Goal: Task Accomplishment & Management: Use online tool/utility

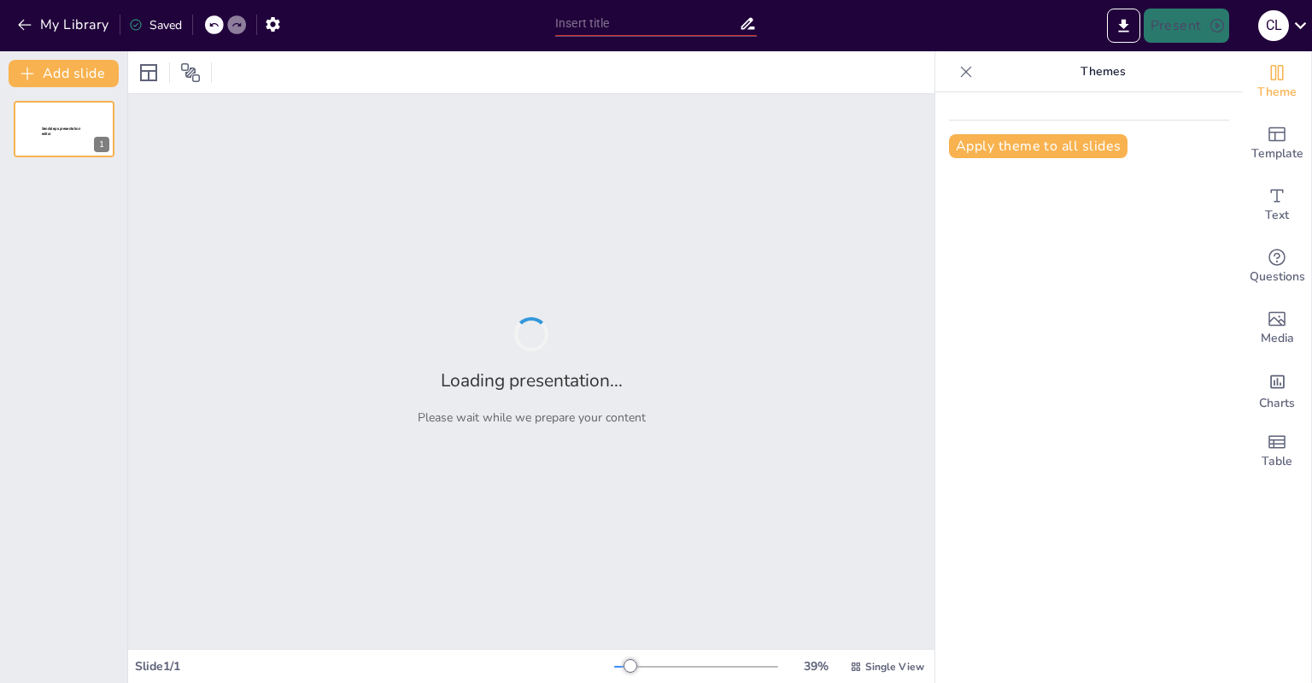
type input "Цели и KPI: Путь от Мотивации к Результату"
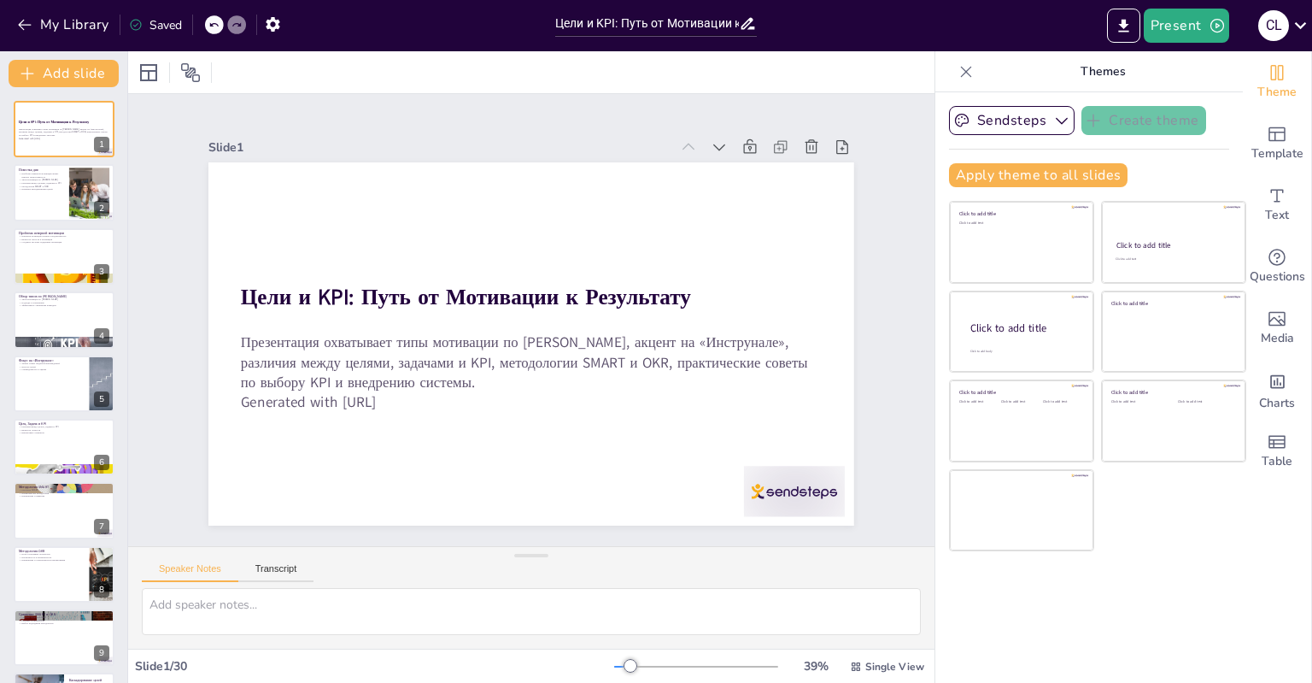
checkbox input "true"
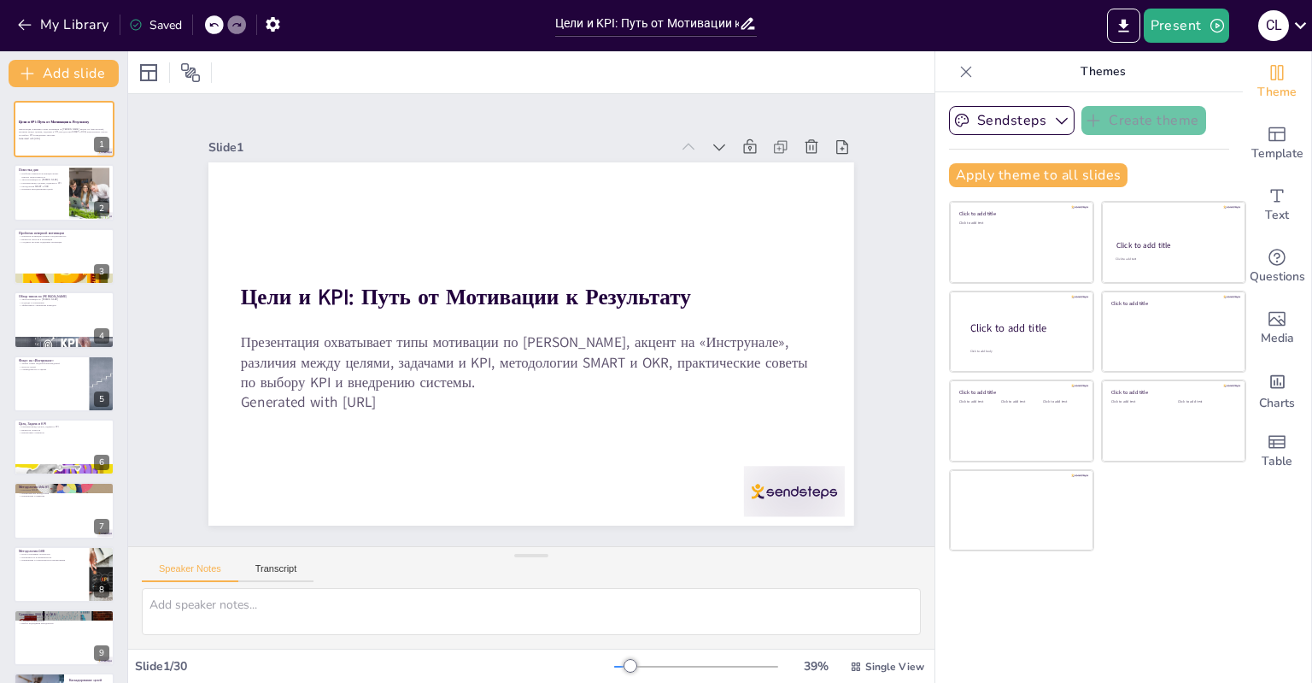
checkbox input "true"
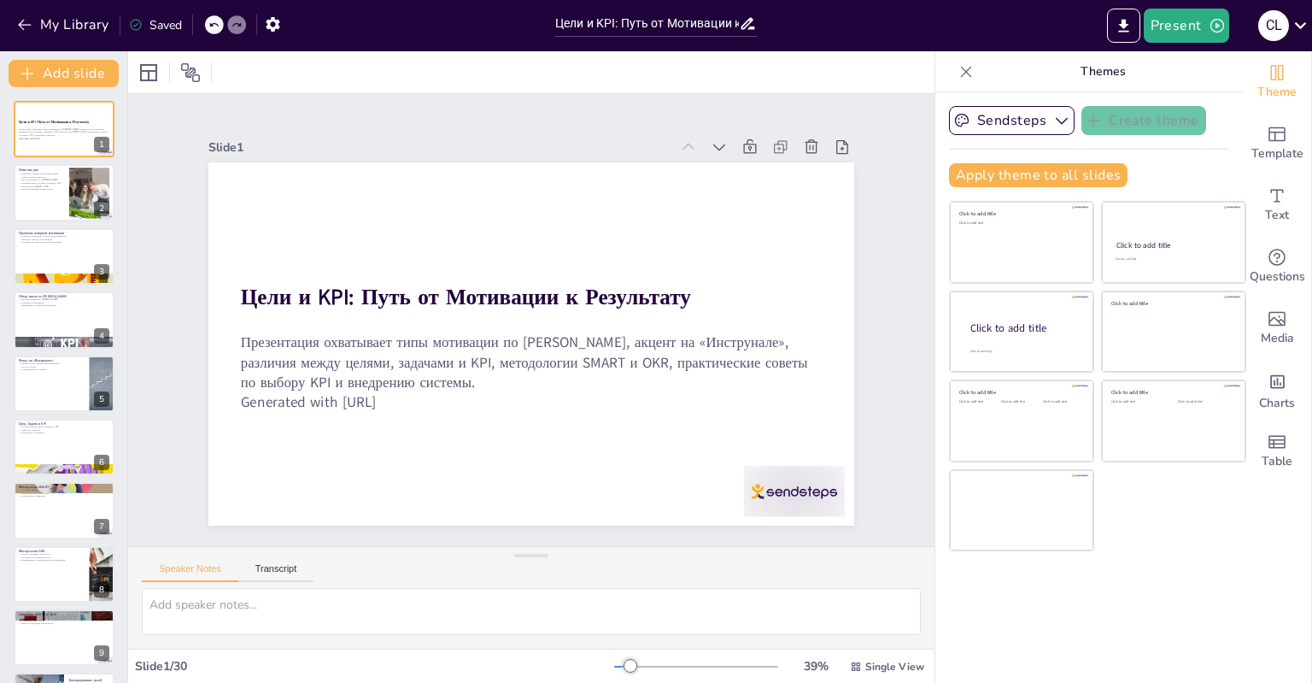
checkbox input "true"
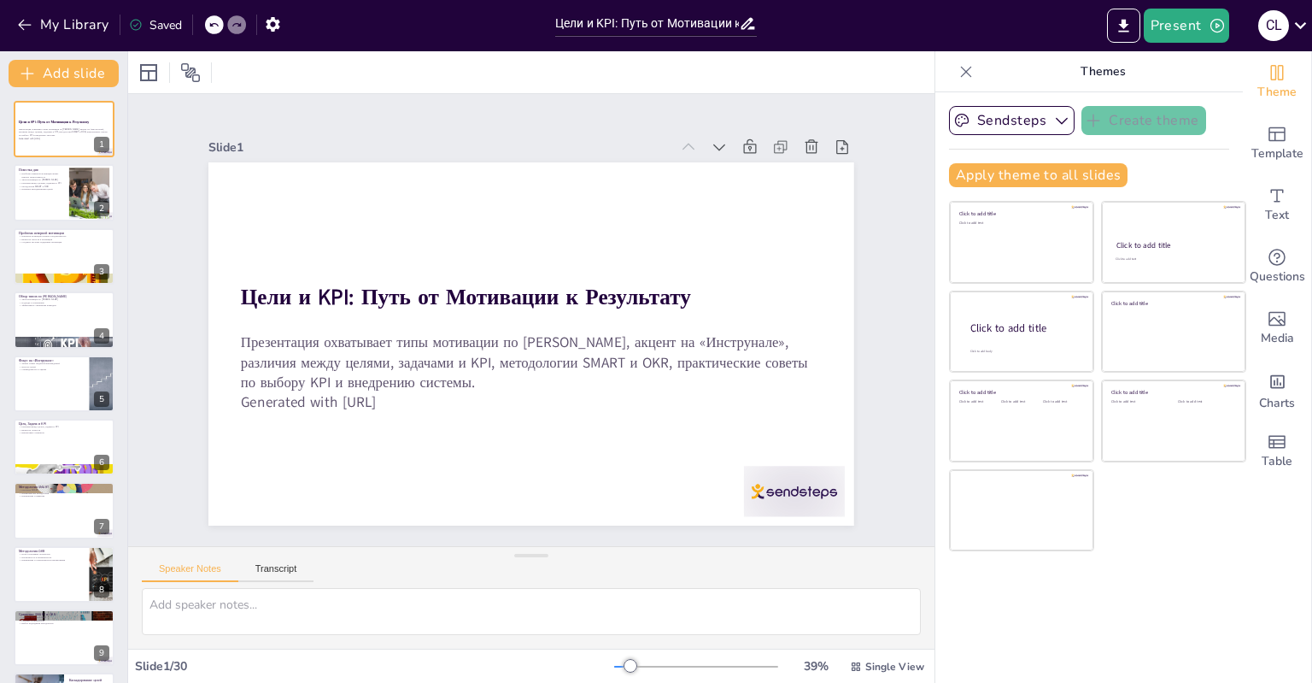
checkbox input "true"
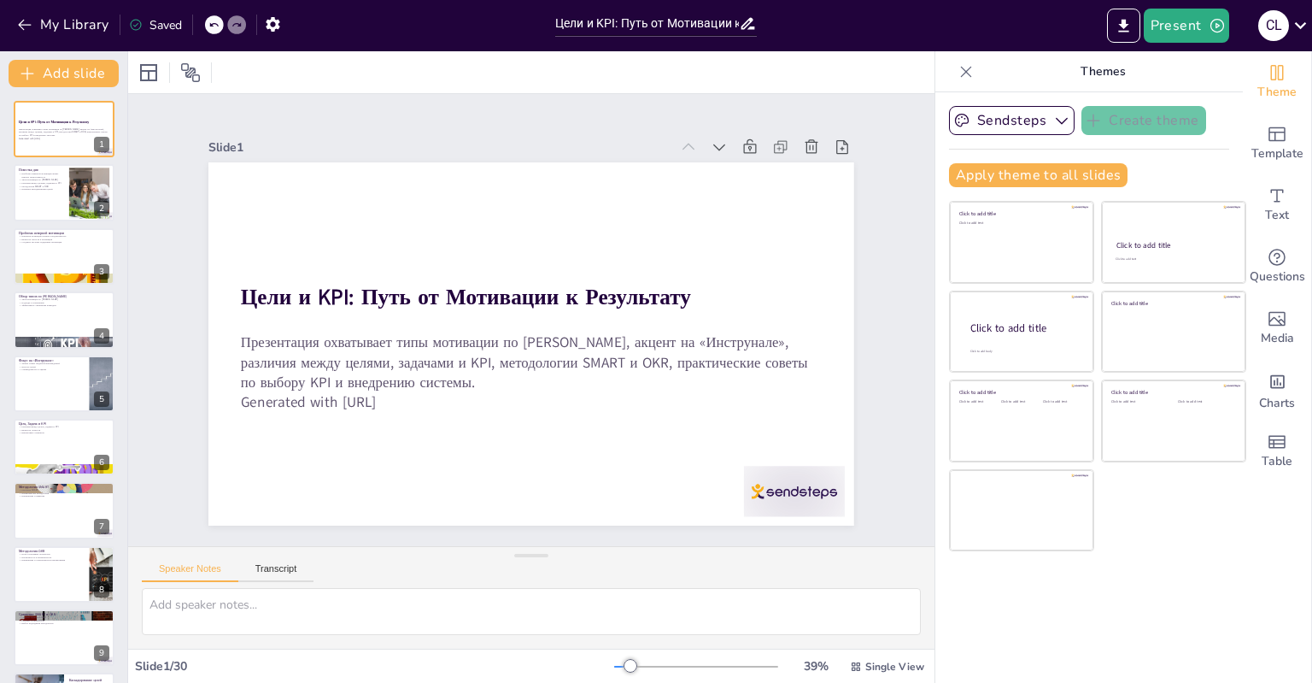
checkbox input "true"
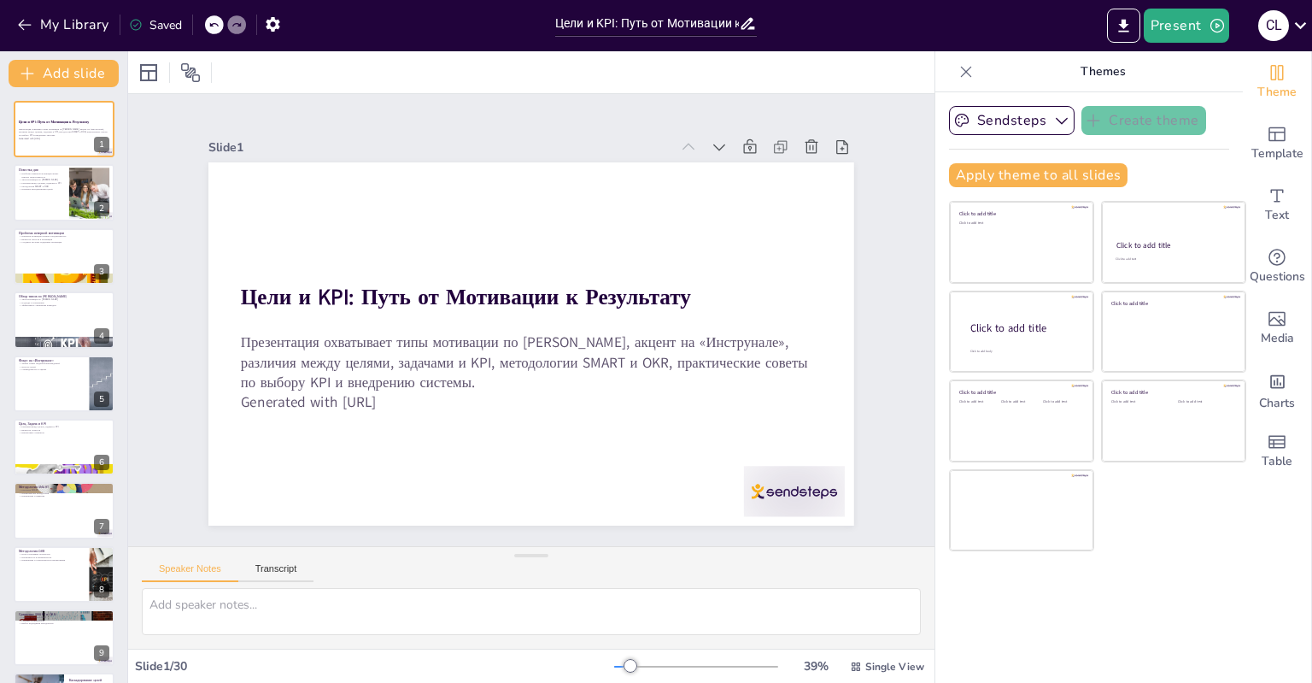
checkbox input "true"
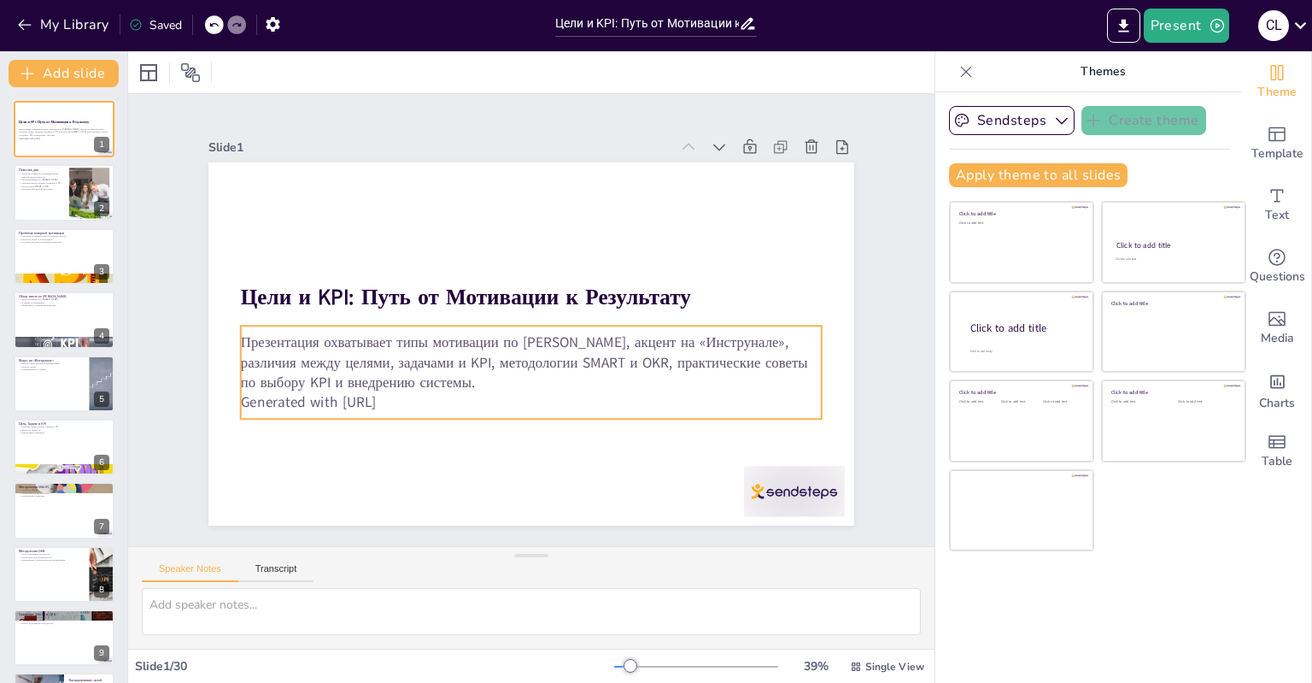
checkbox input "true"
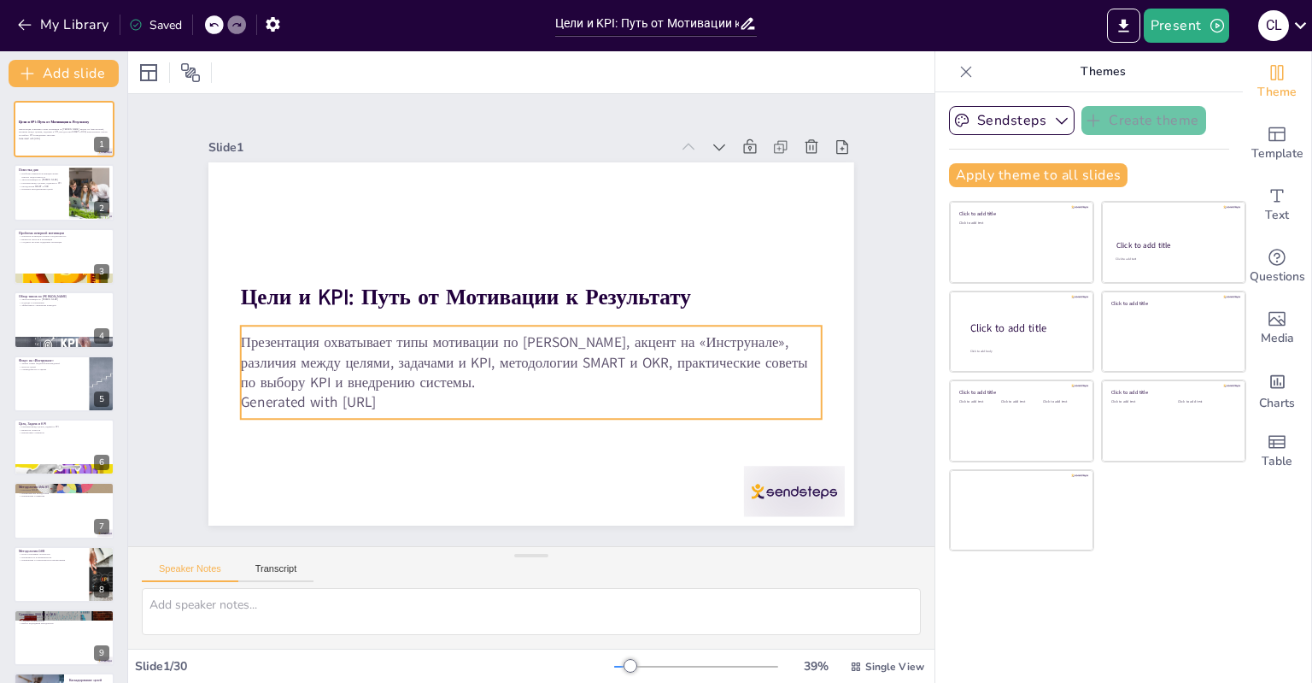
checkbox input "true"
click at [356, 401] on p "Generated with [URL]" at bounding box center [505, 398] width 559 height 199
checkbox input "true"
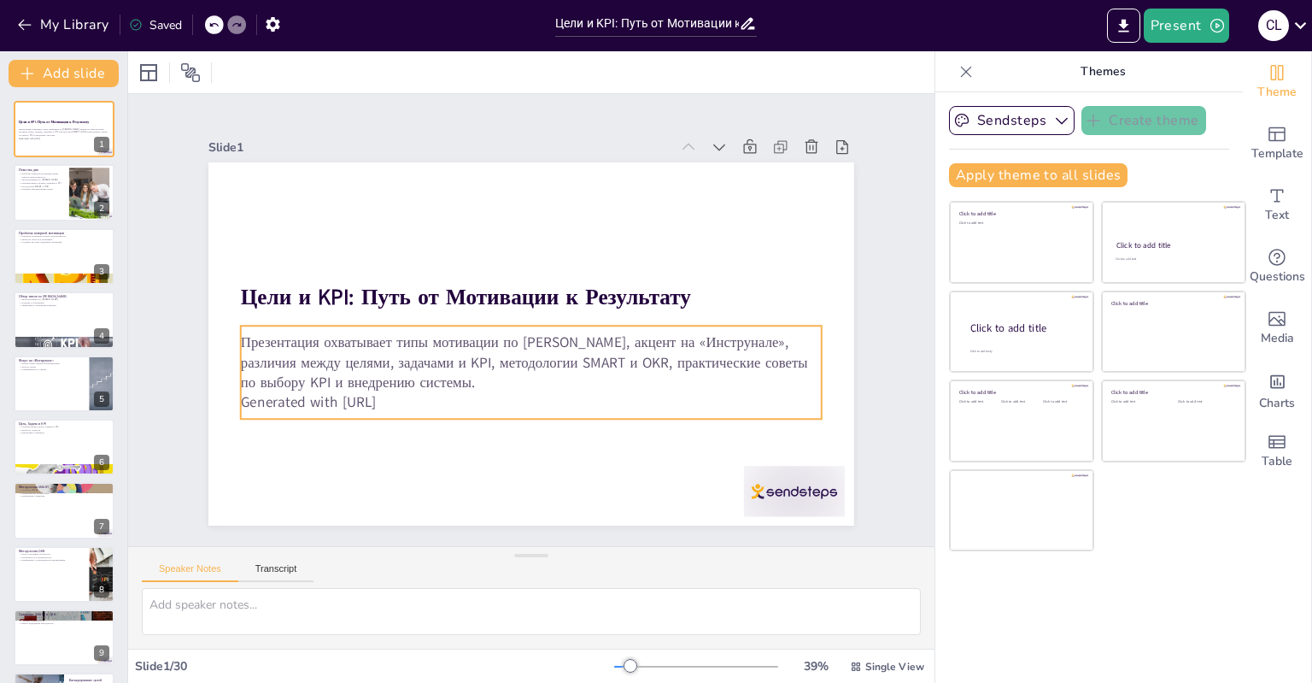
checkbox input "true"
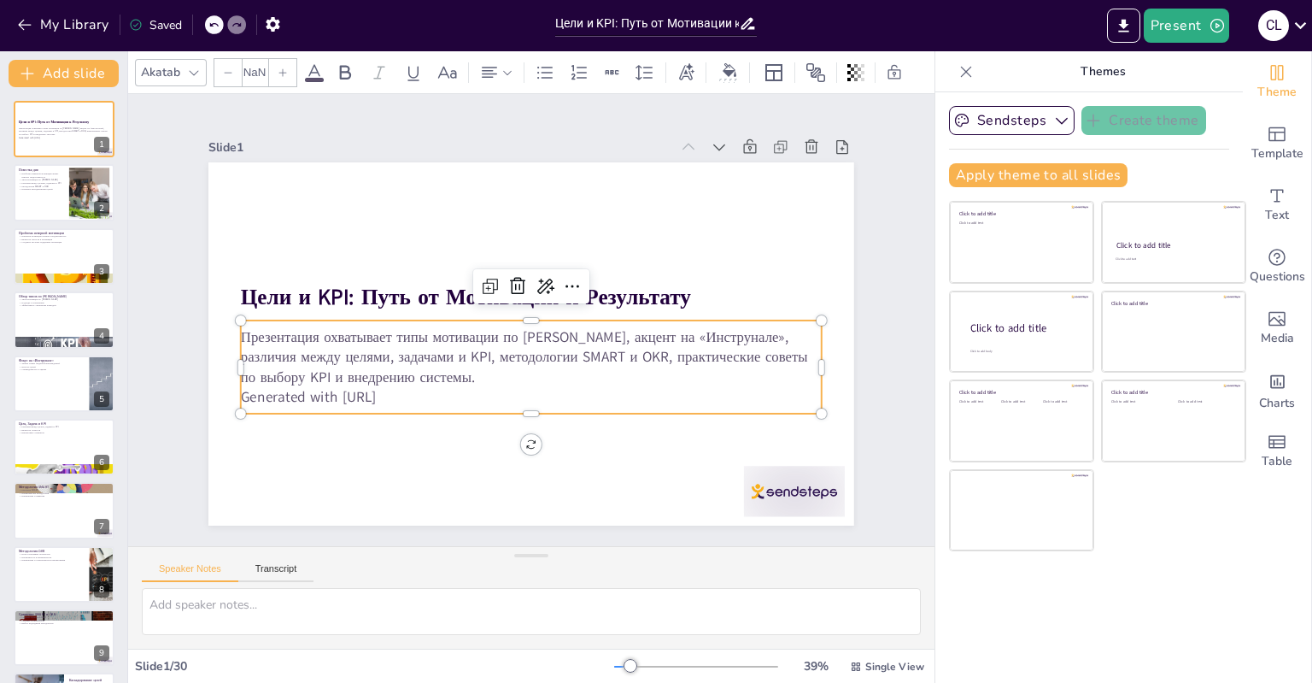
type input "32"
checkbox input "true"
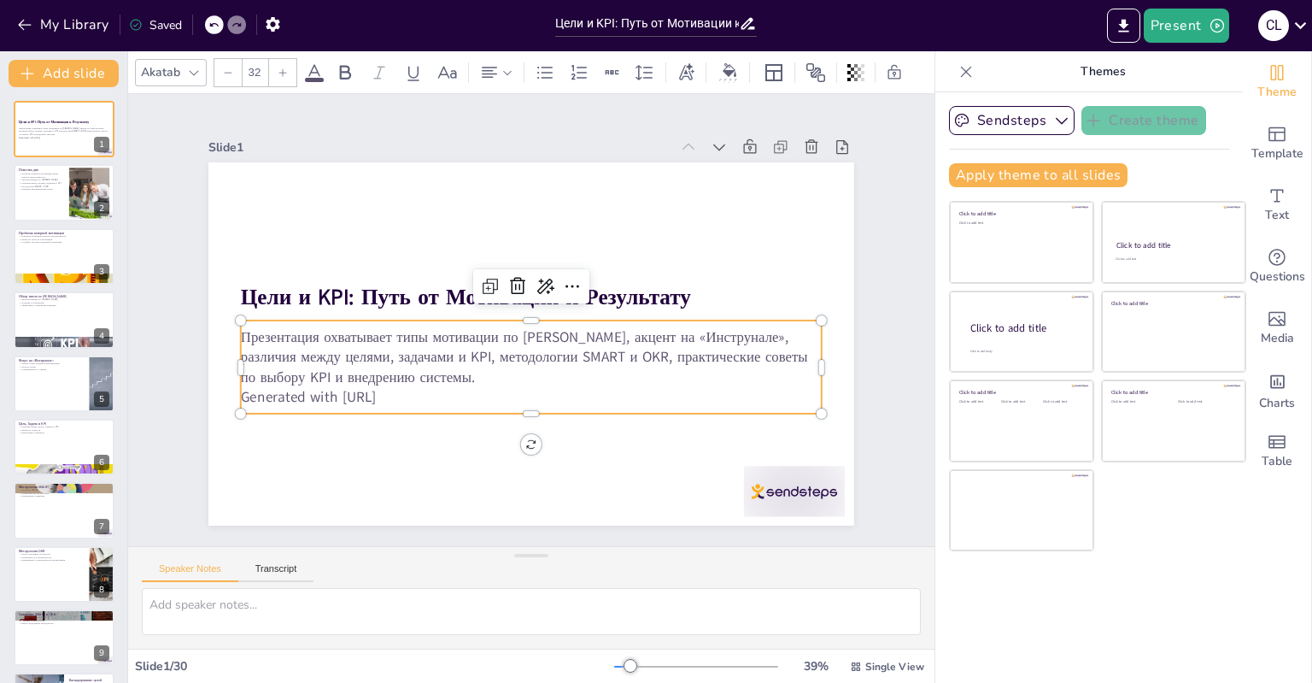
checkbox input "true"
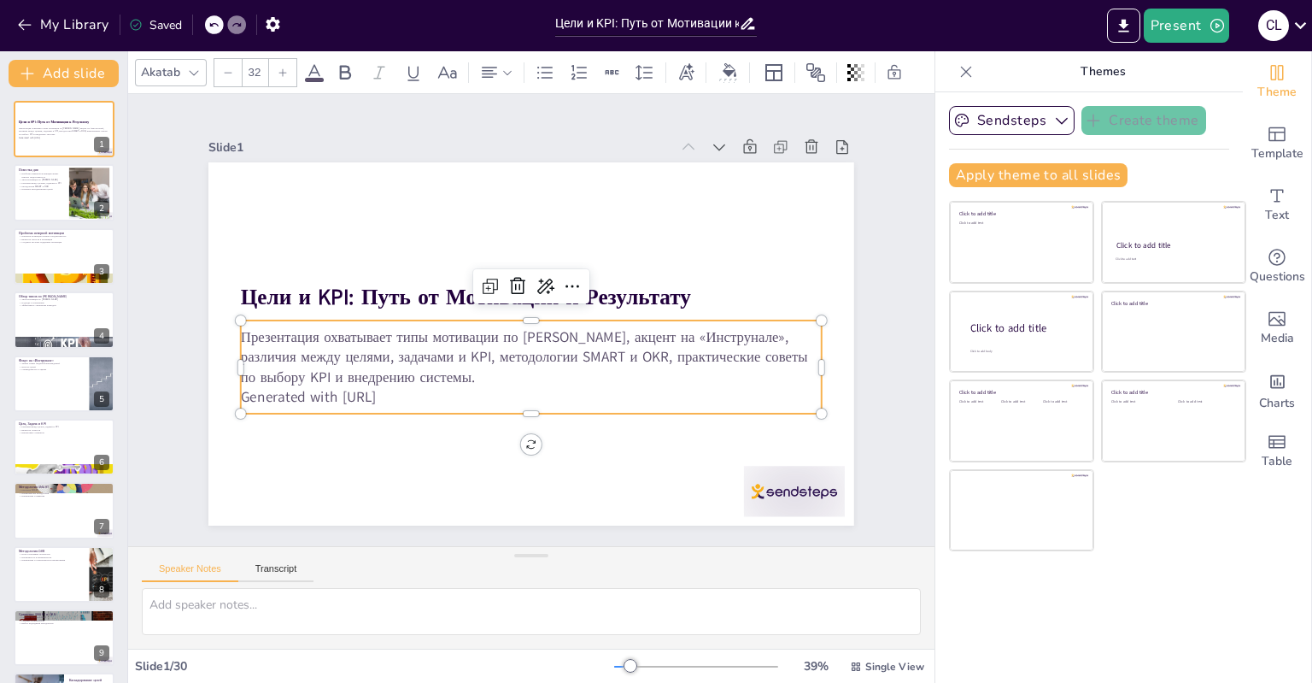
checkbox input "true"
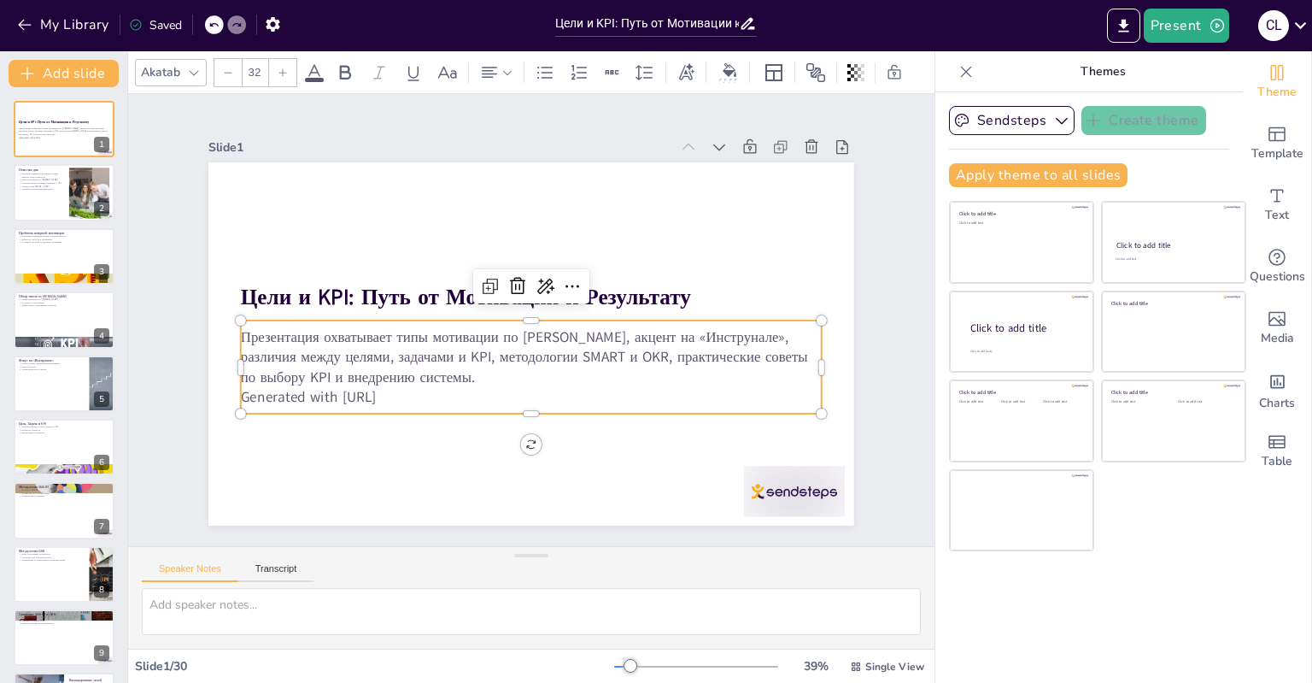
click at [414, 395] on p "Generated with [URL]" at bounding box center [500, 390] width 539 height 255
checkbox input "true"
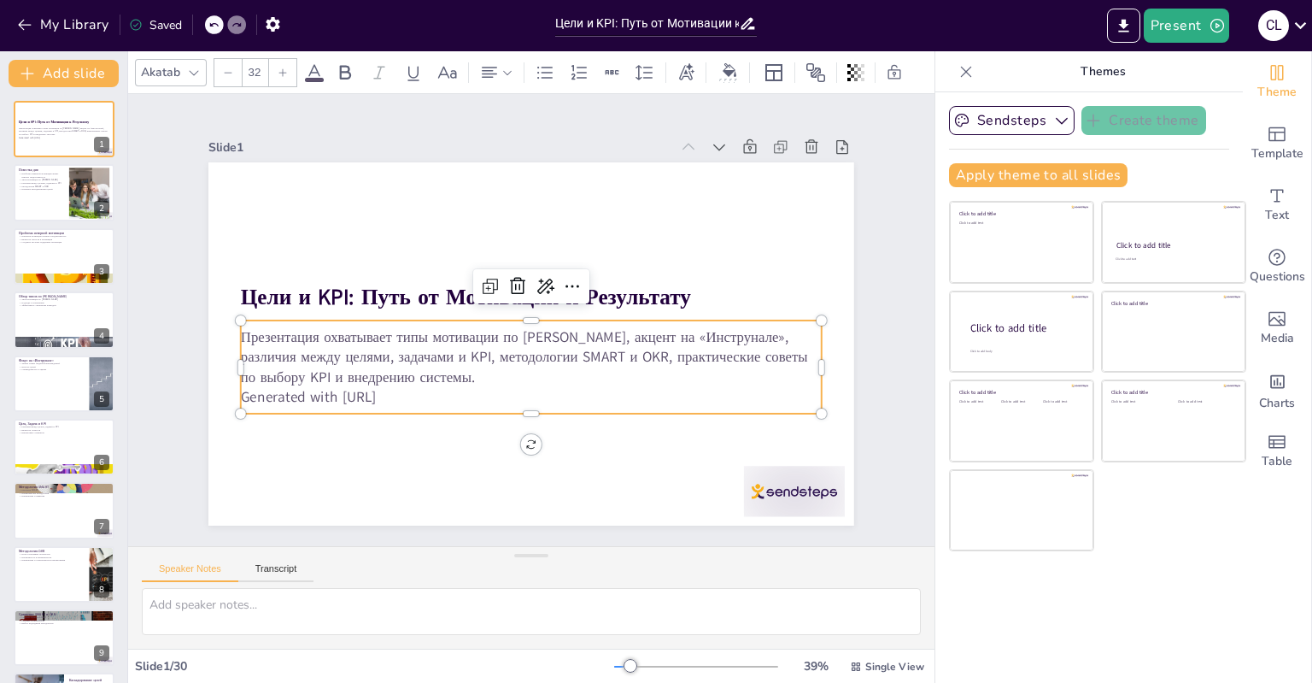
checkbox input "true"
click at [414, 395] on p "Generated with [URL]" at bounding box center [474, 371] width 403 height 445
checkbox input "true"
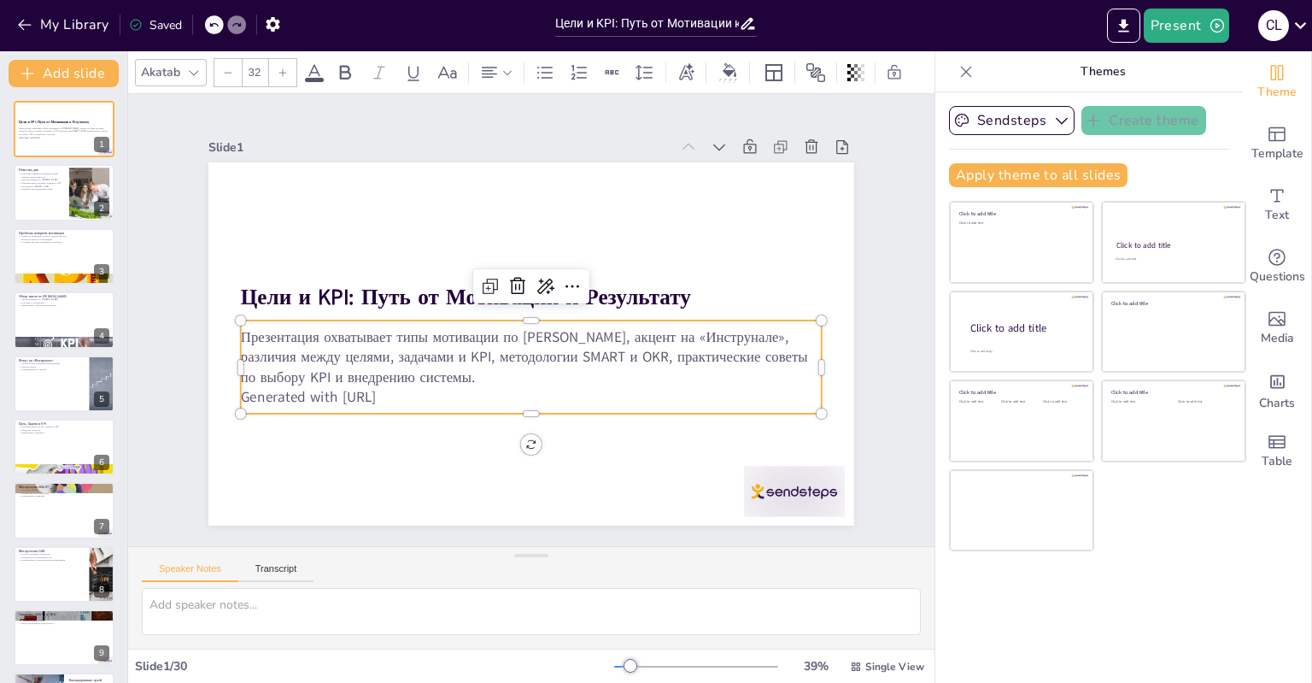
checkbox input "true"
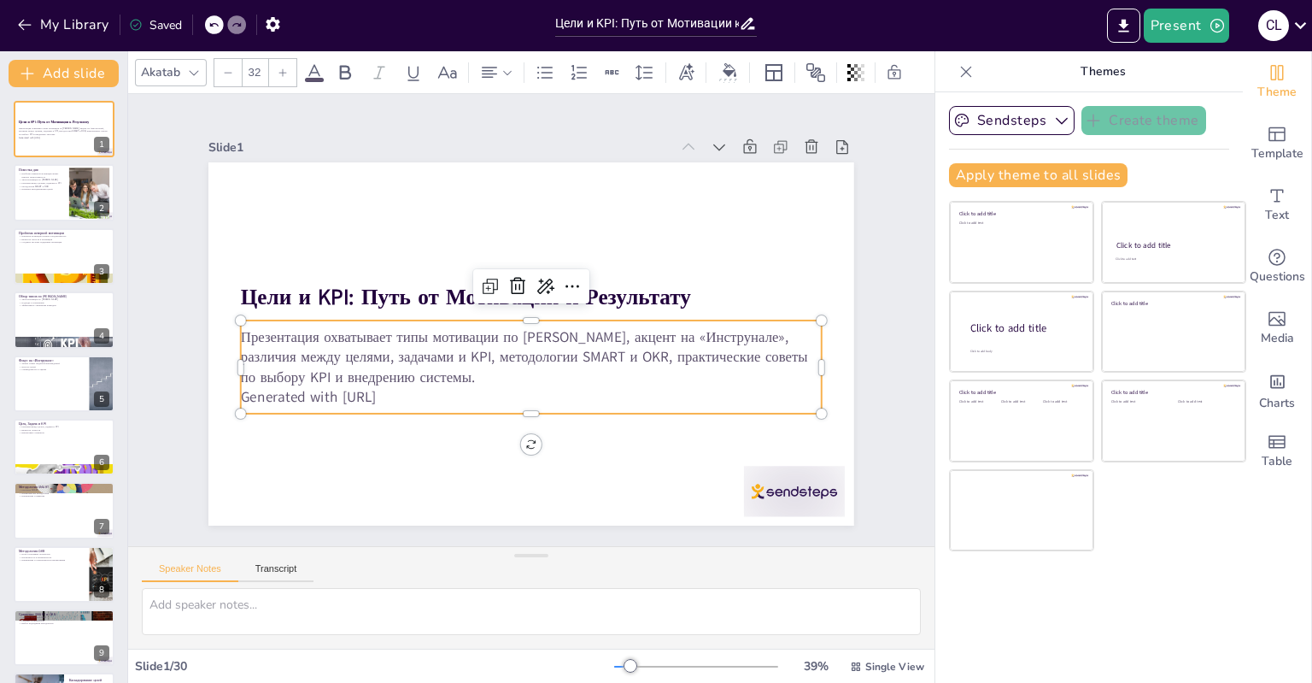
checkbox input "true"
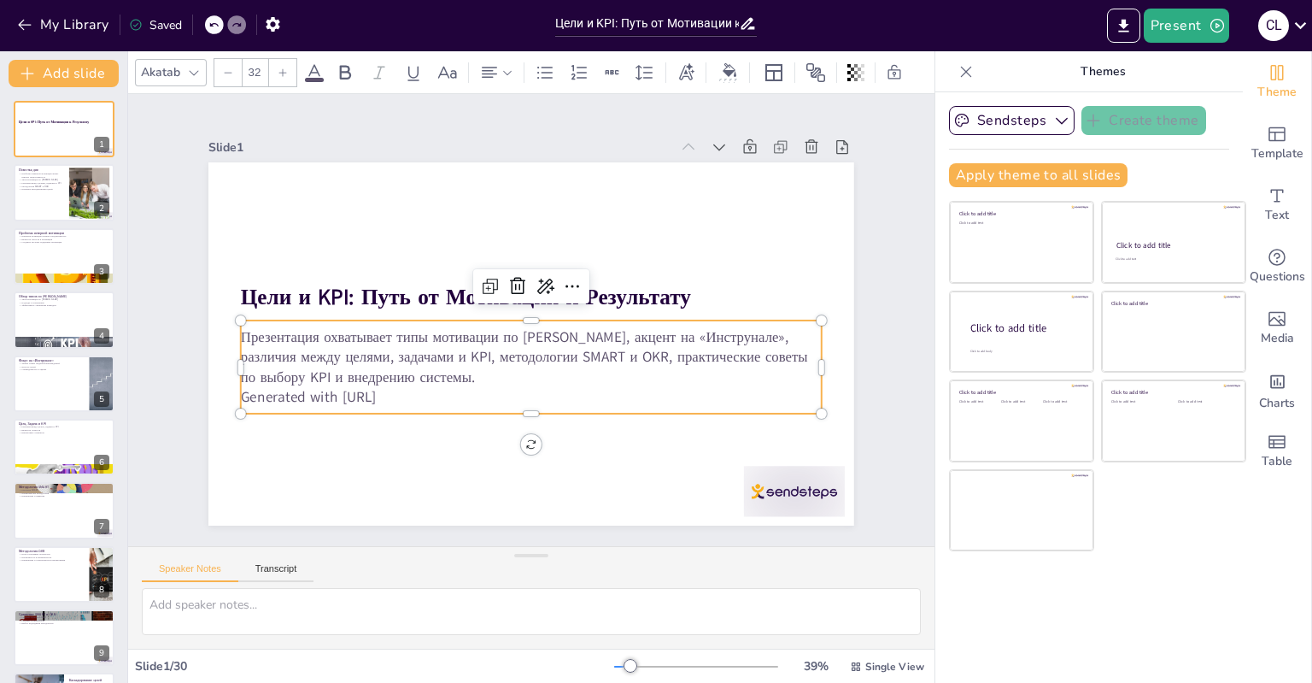
checkbox input "true"
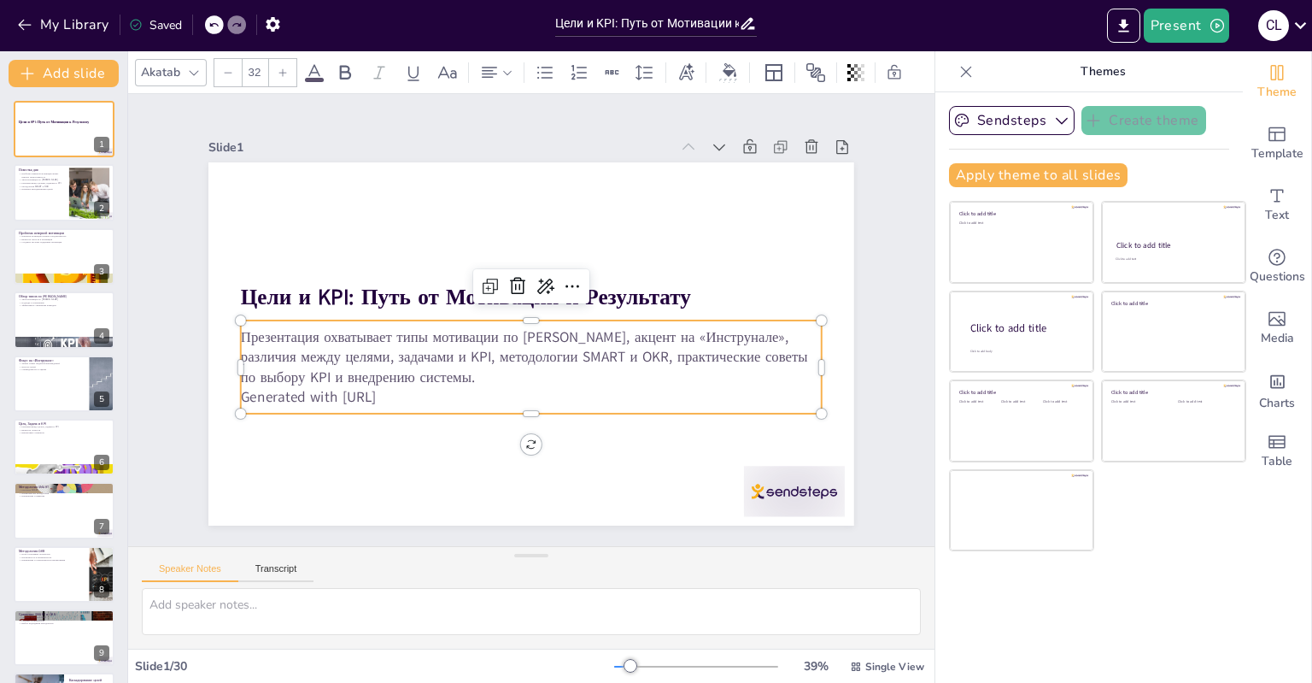
checkbox input "true"
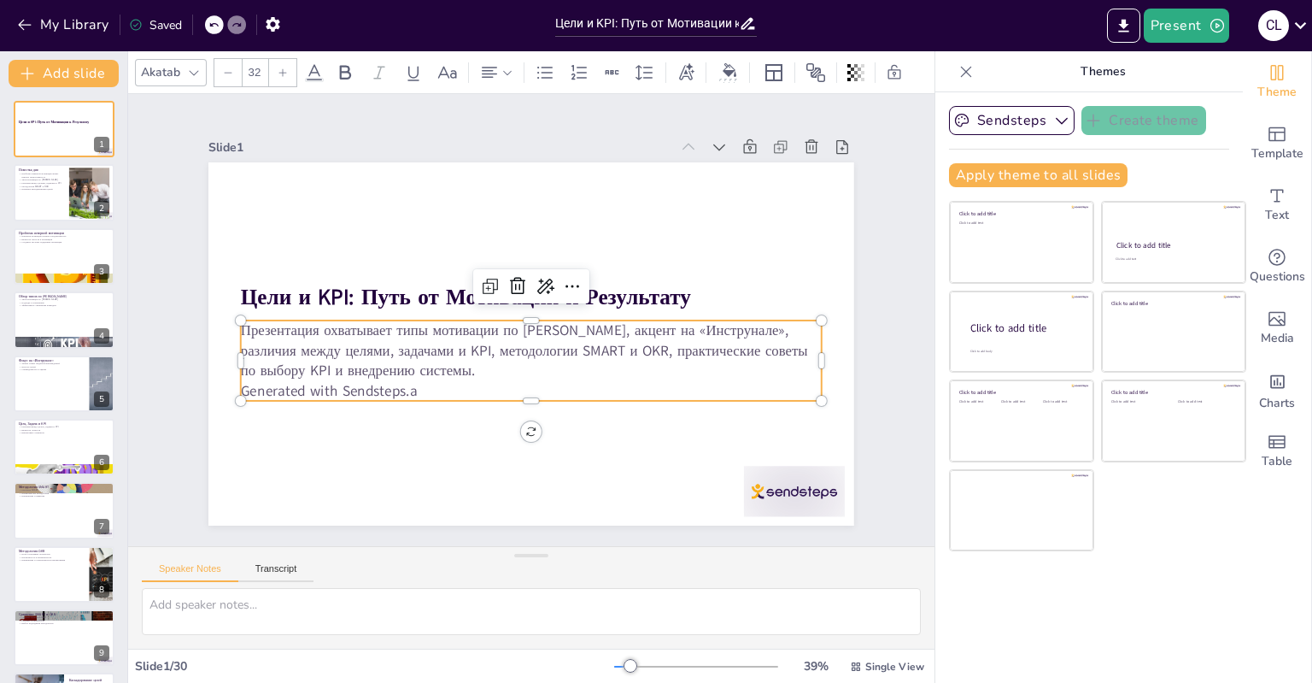
checkbox input "true"
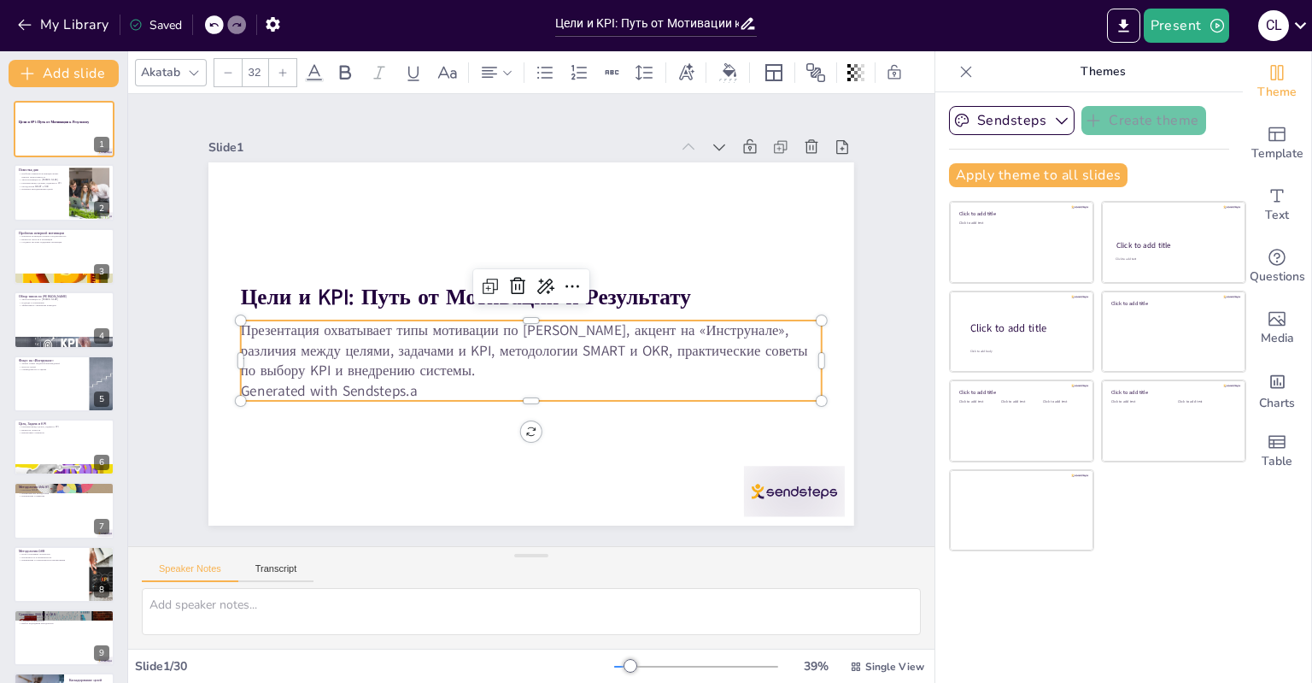
checkbox input "true"
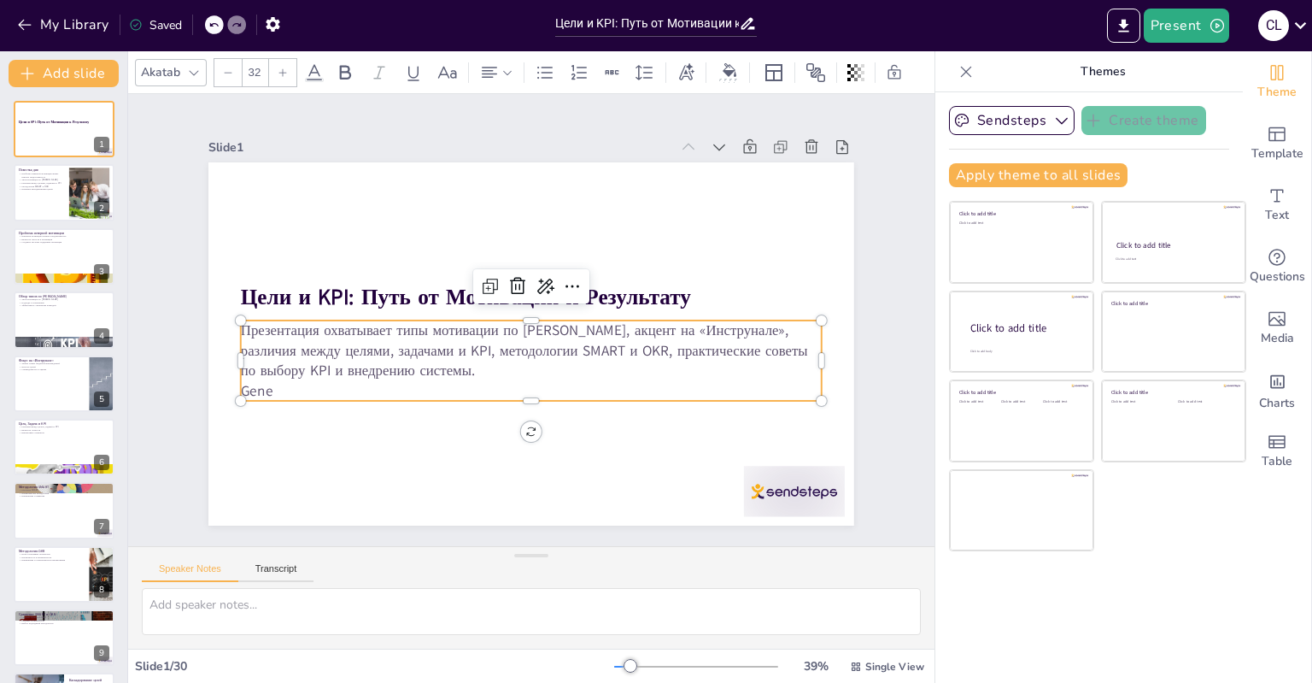
checkbox input "true"
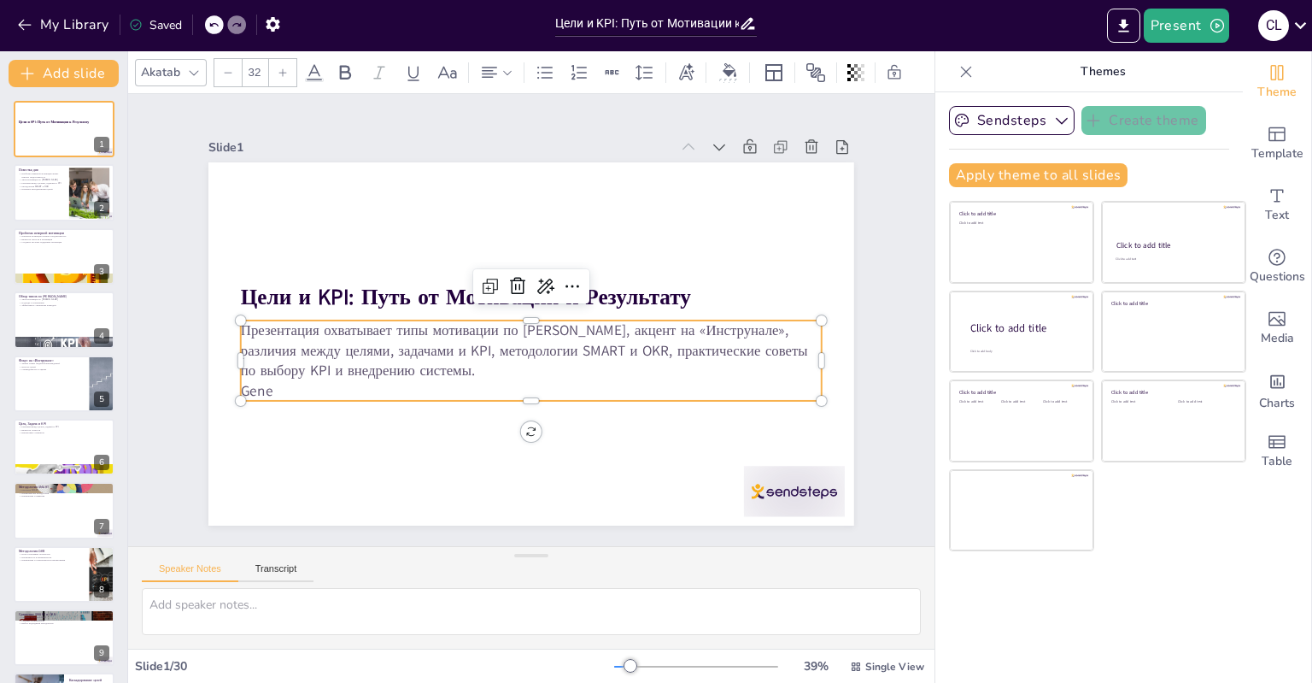
checkbox input "true"
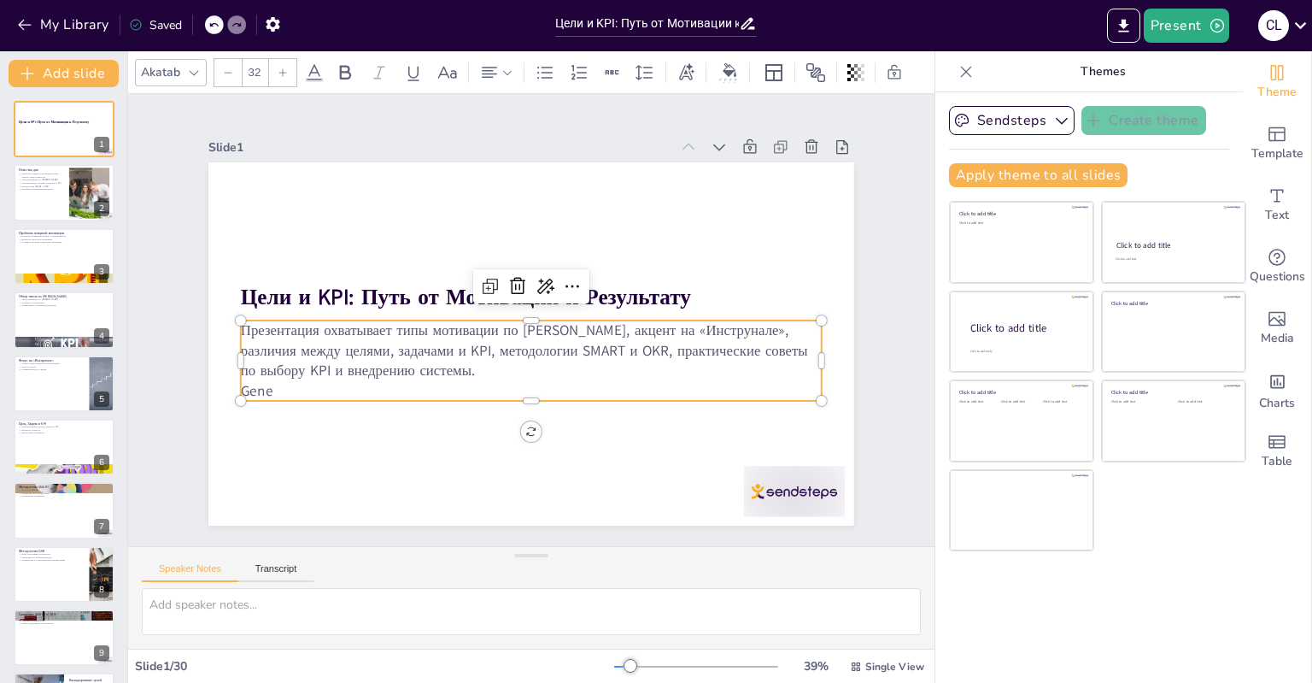
checkbox input "true"
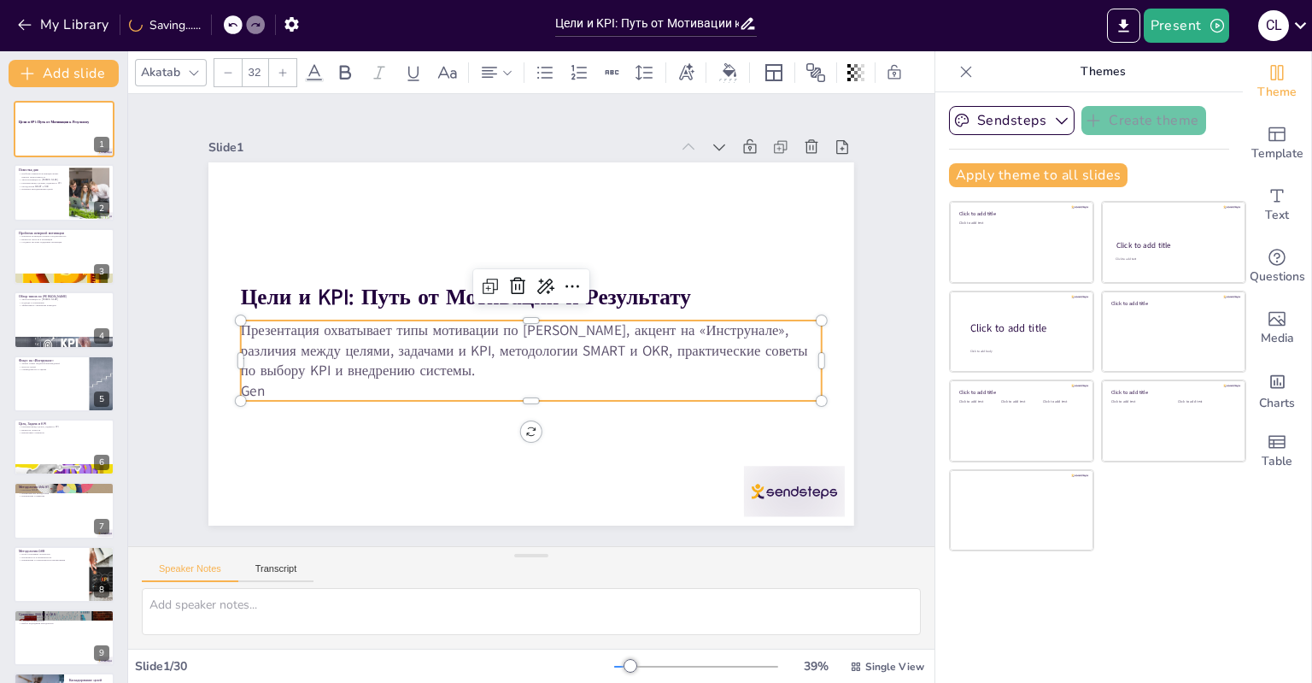
checkbox input "true"
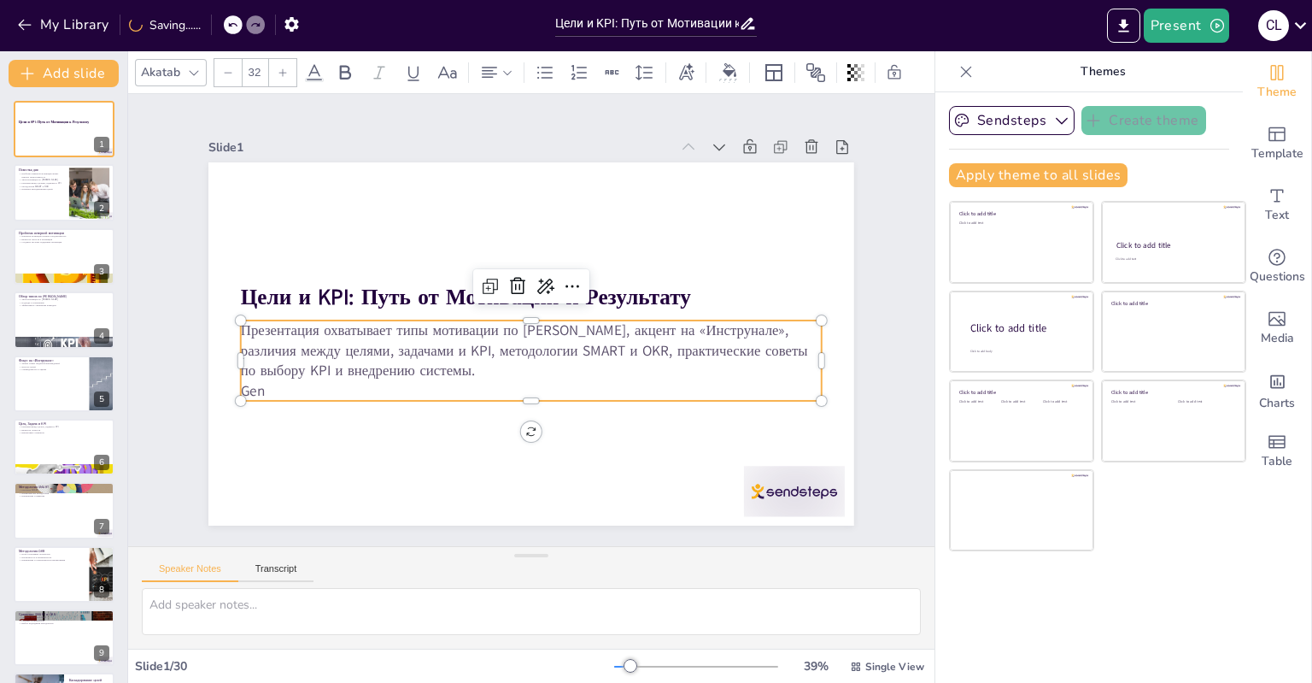
checkbox input "true"
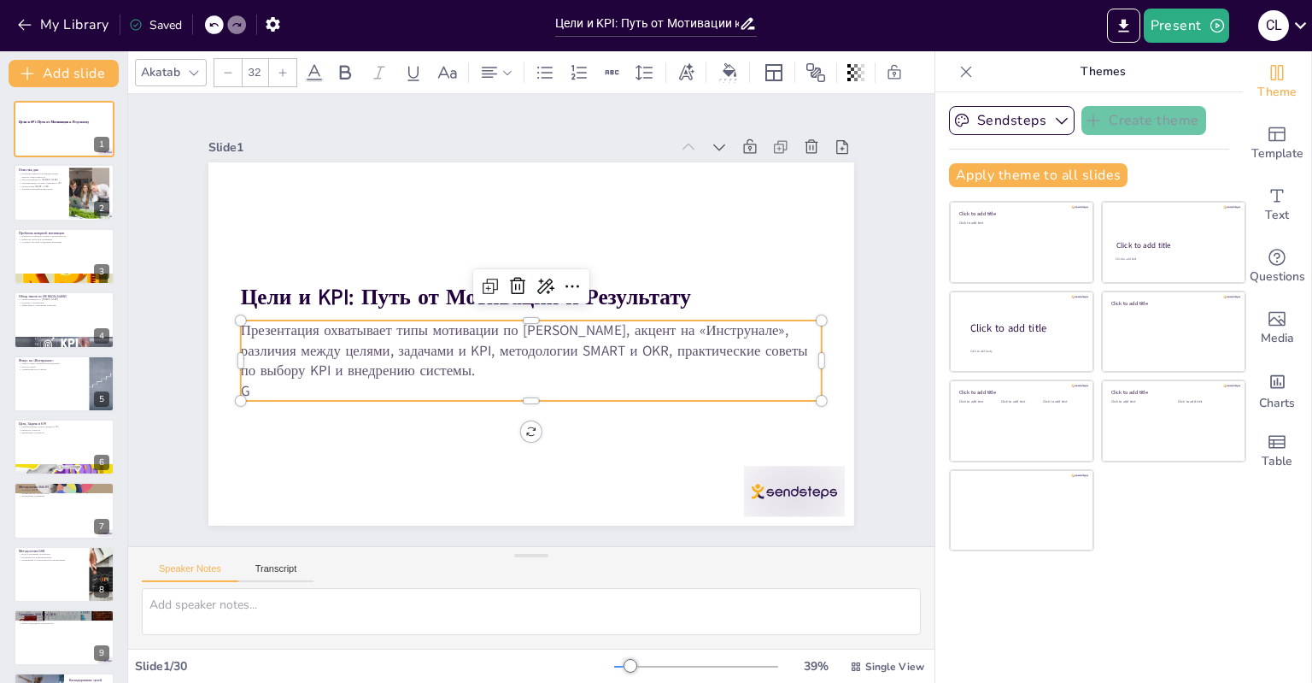
checkbox input "true"
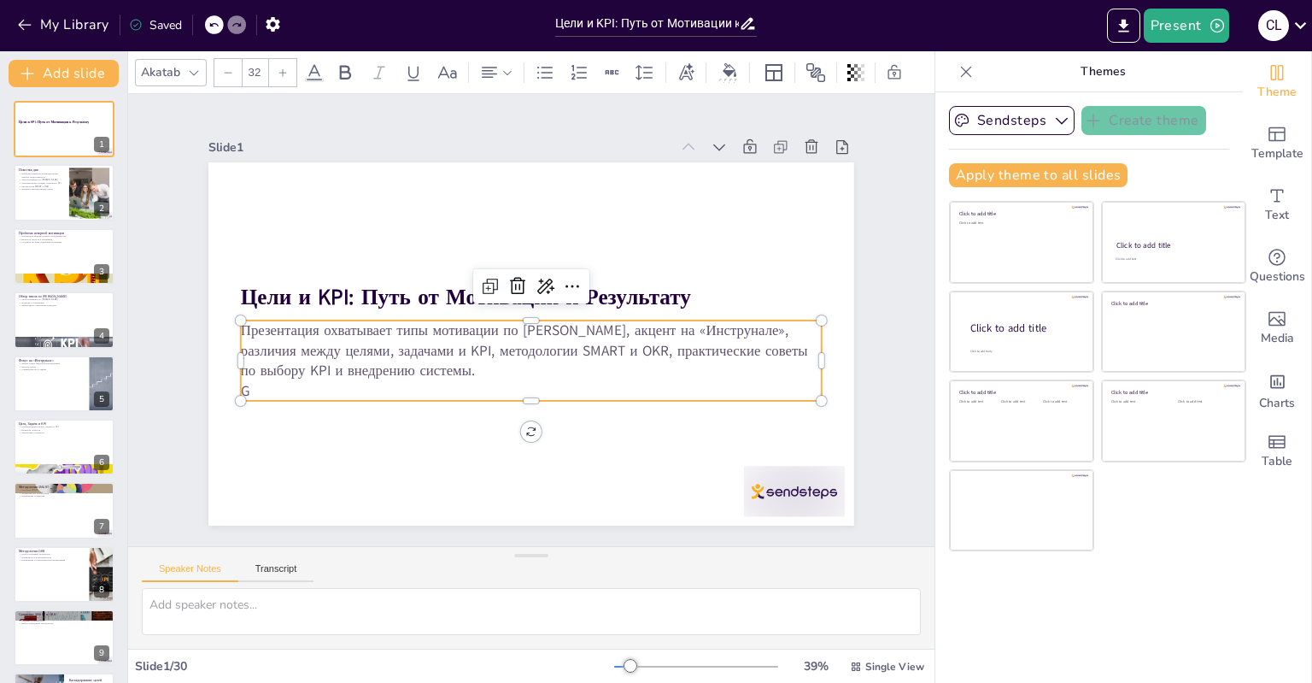
checkbox input "true"
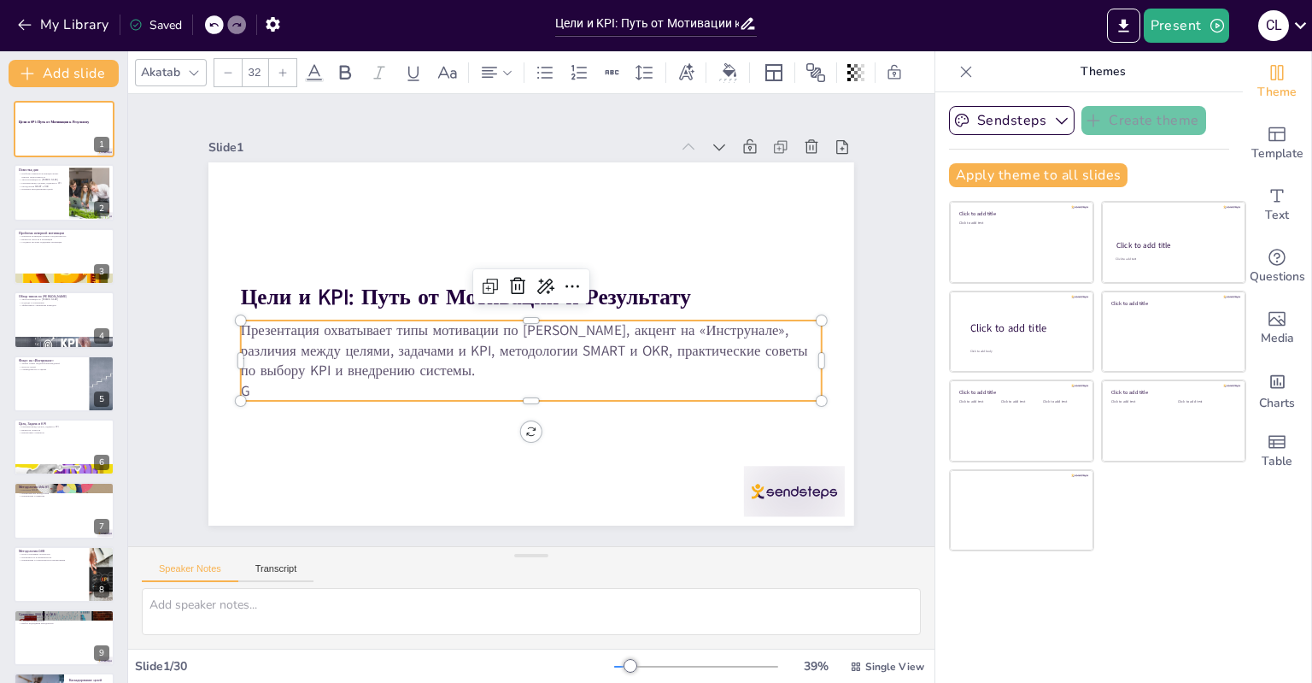
checkbox input "true"
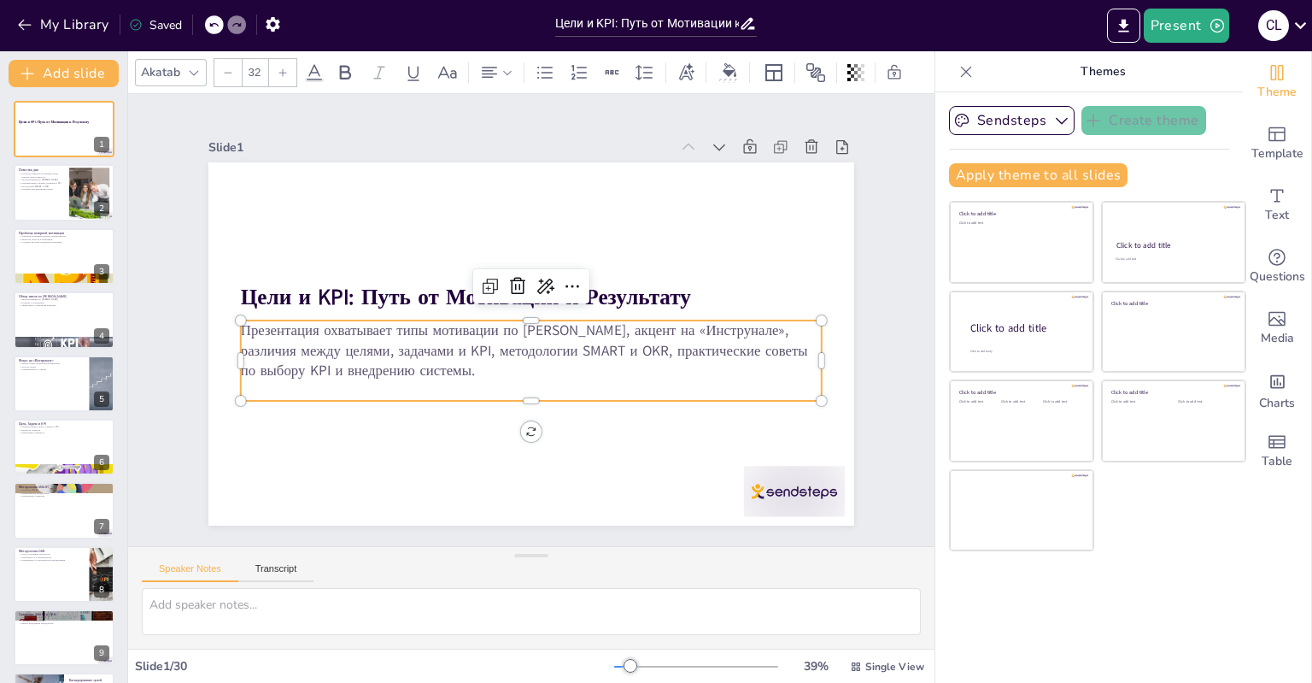
checkbox input "true"
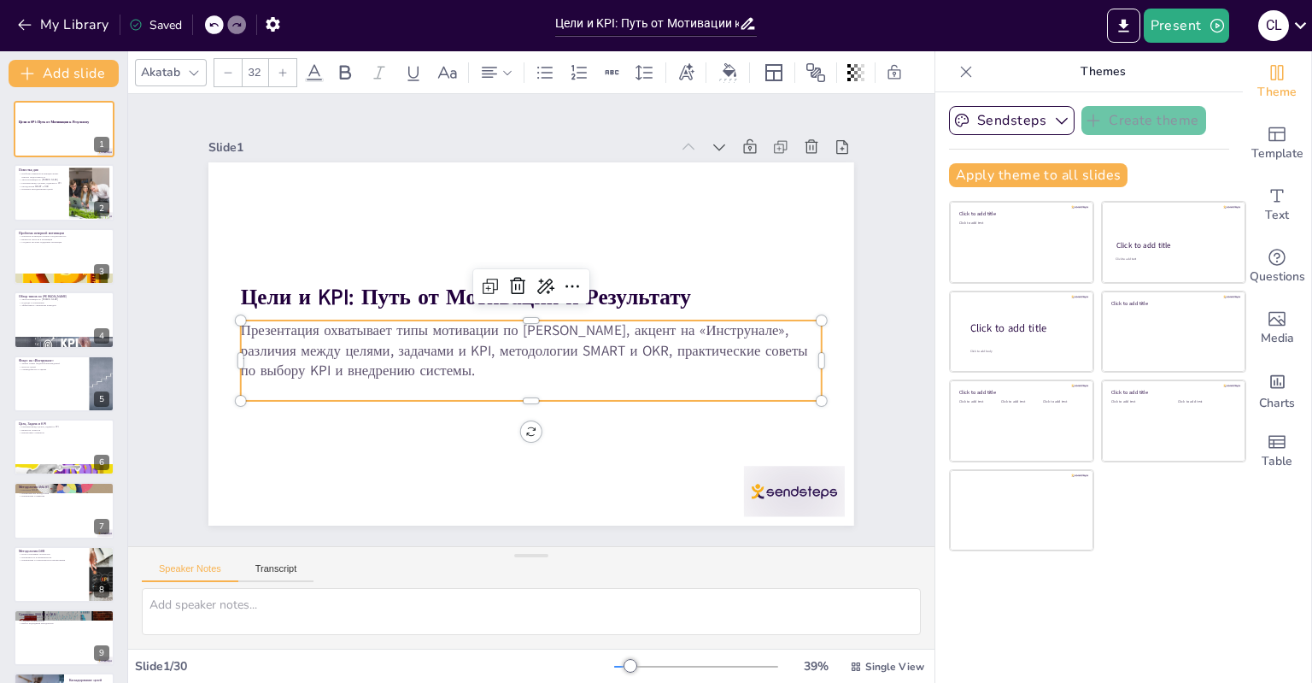
checkbox input "true"
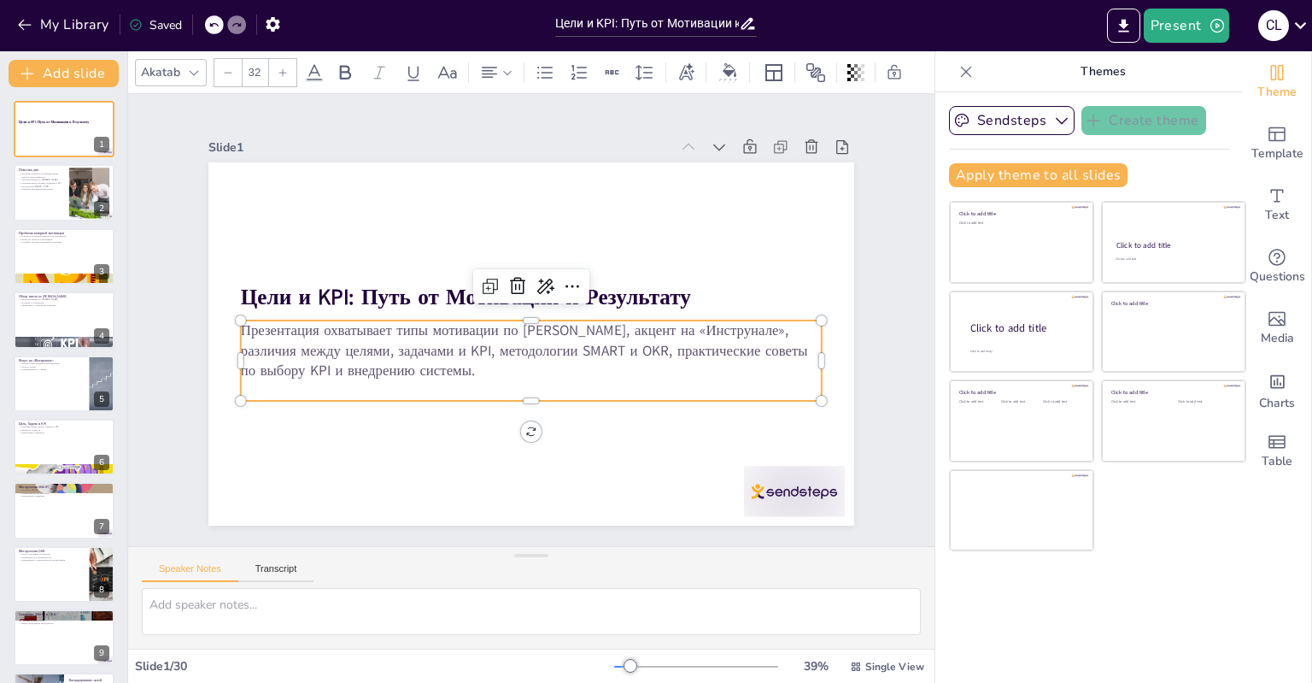
checkbox input "true"
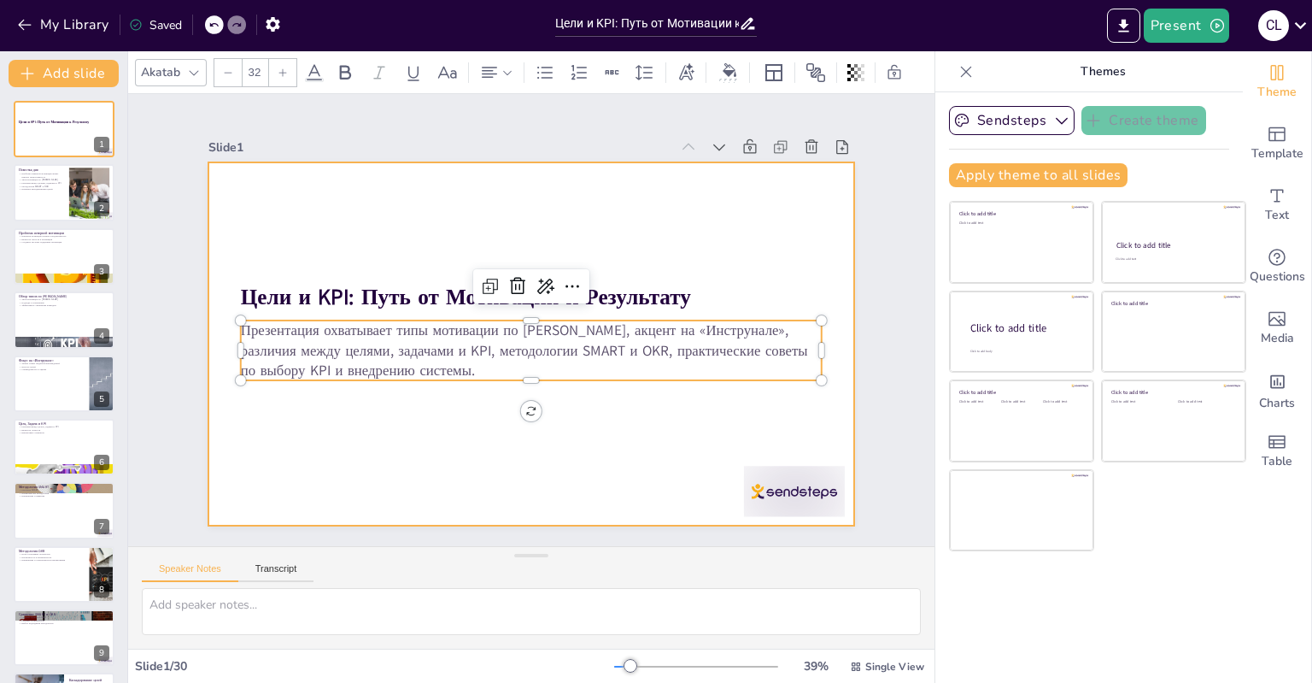
checkbox input "true"
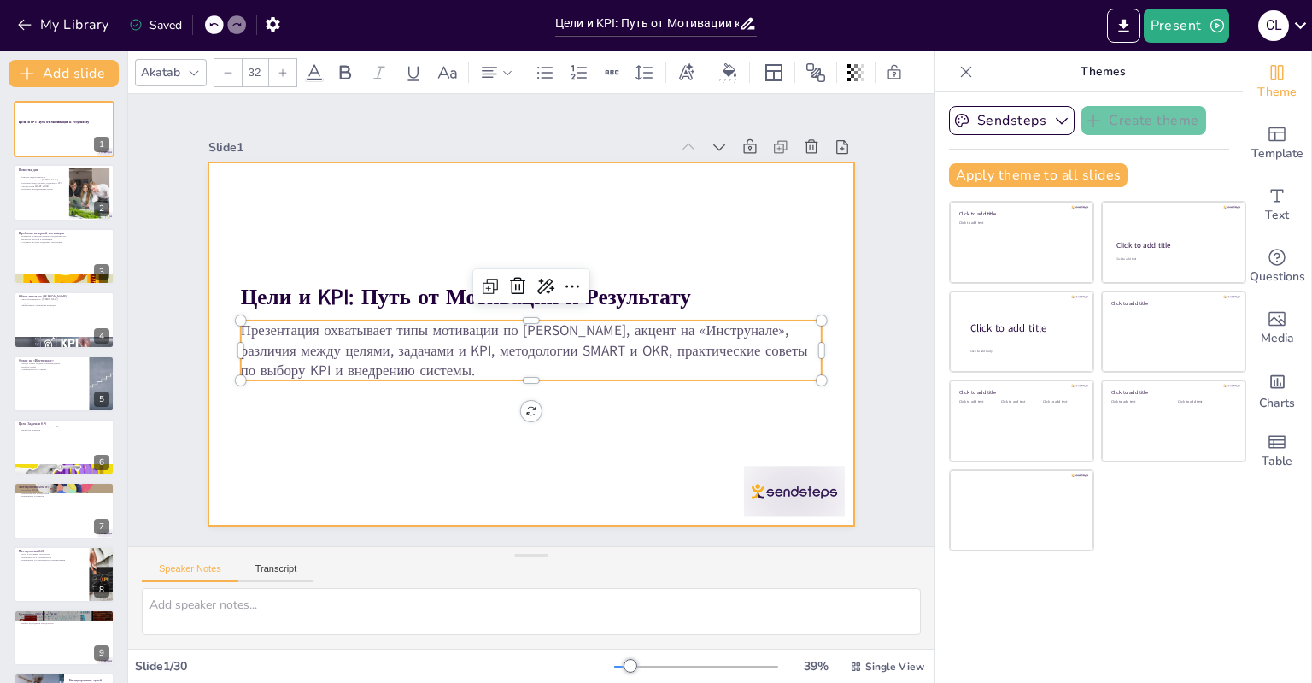
checkbox input "true"
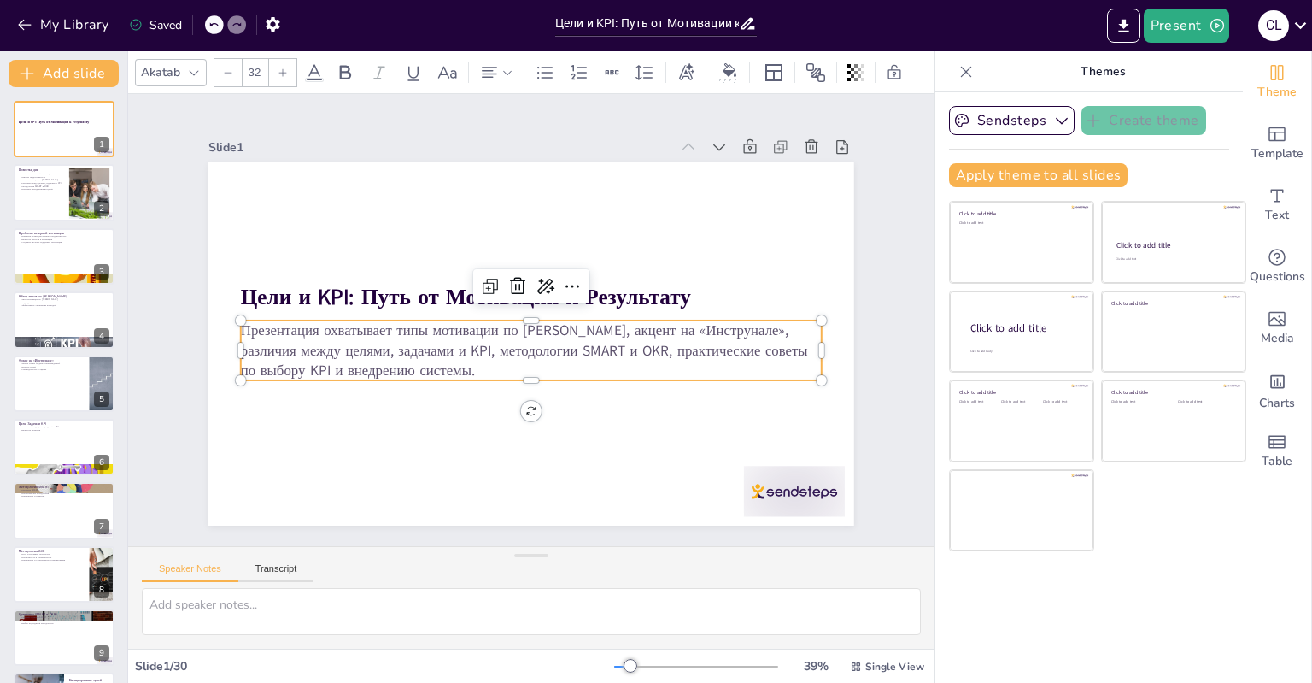
checkbox input "true"
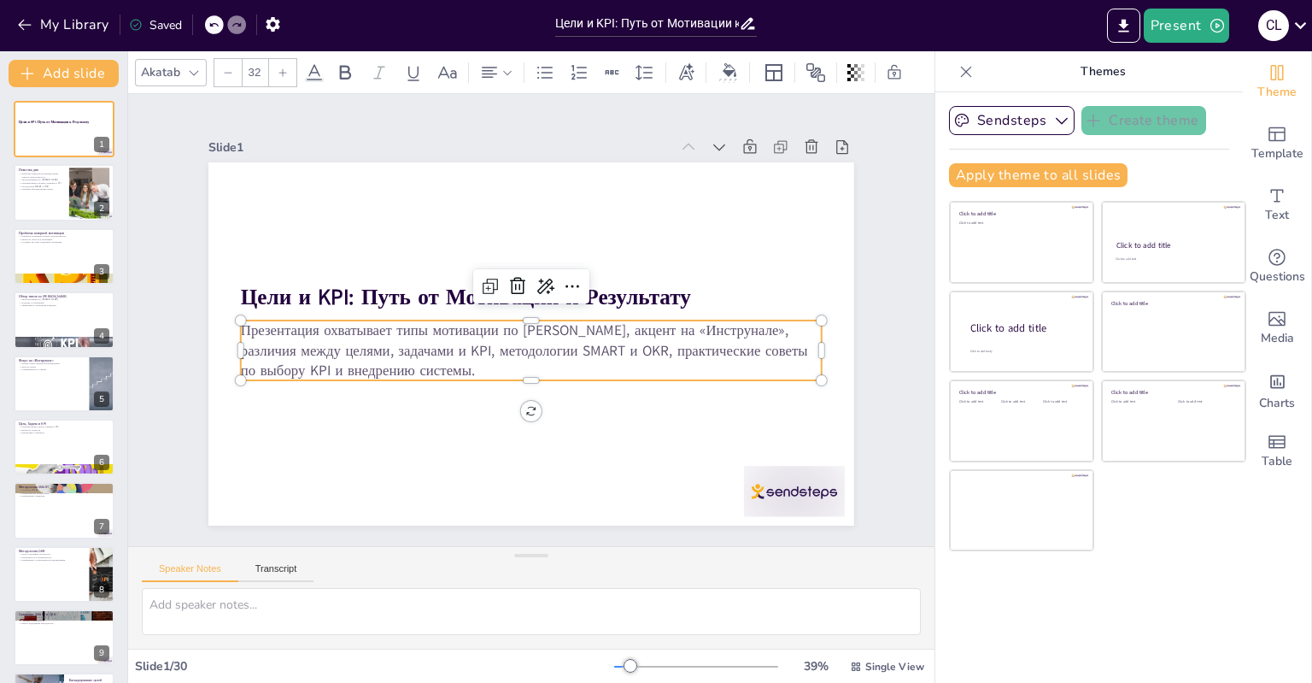
checkbox input "true"
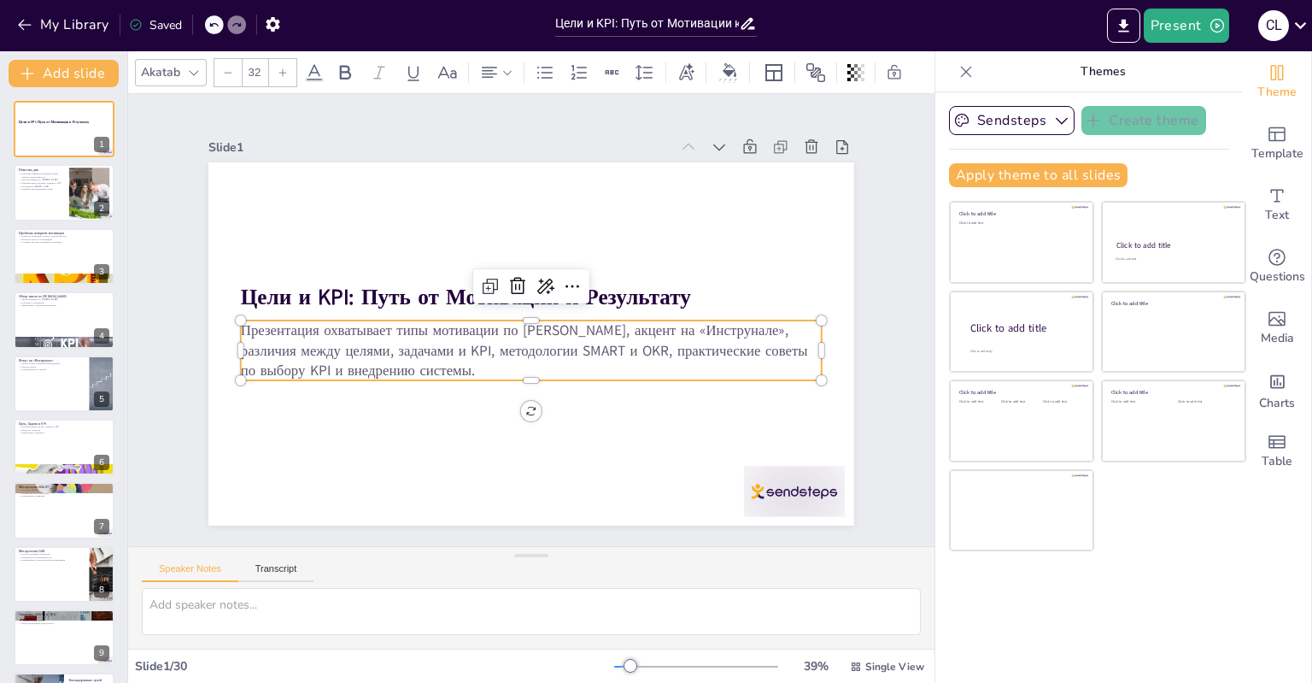
checkbox input "true"
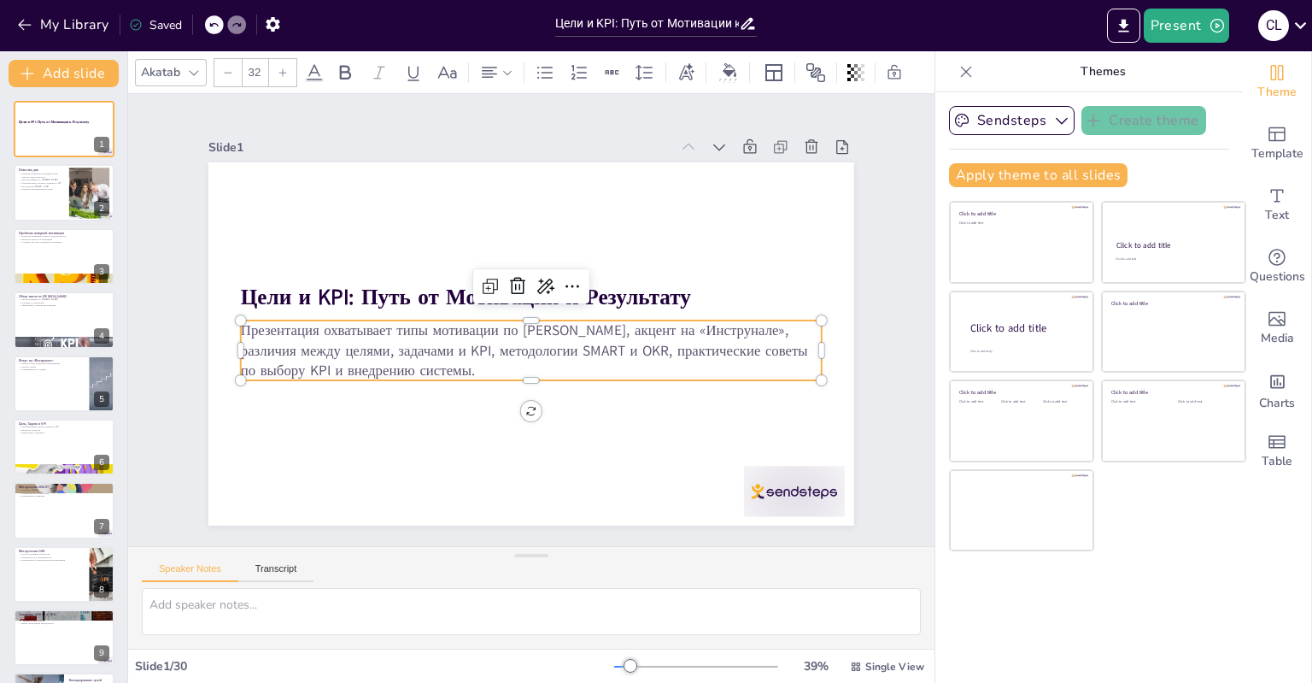
checkbox input "true"
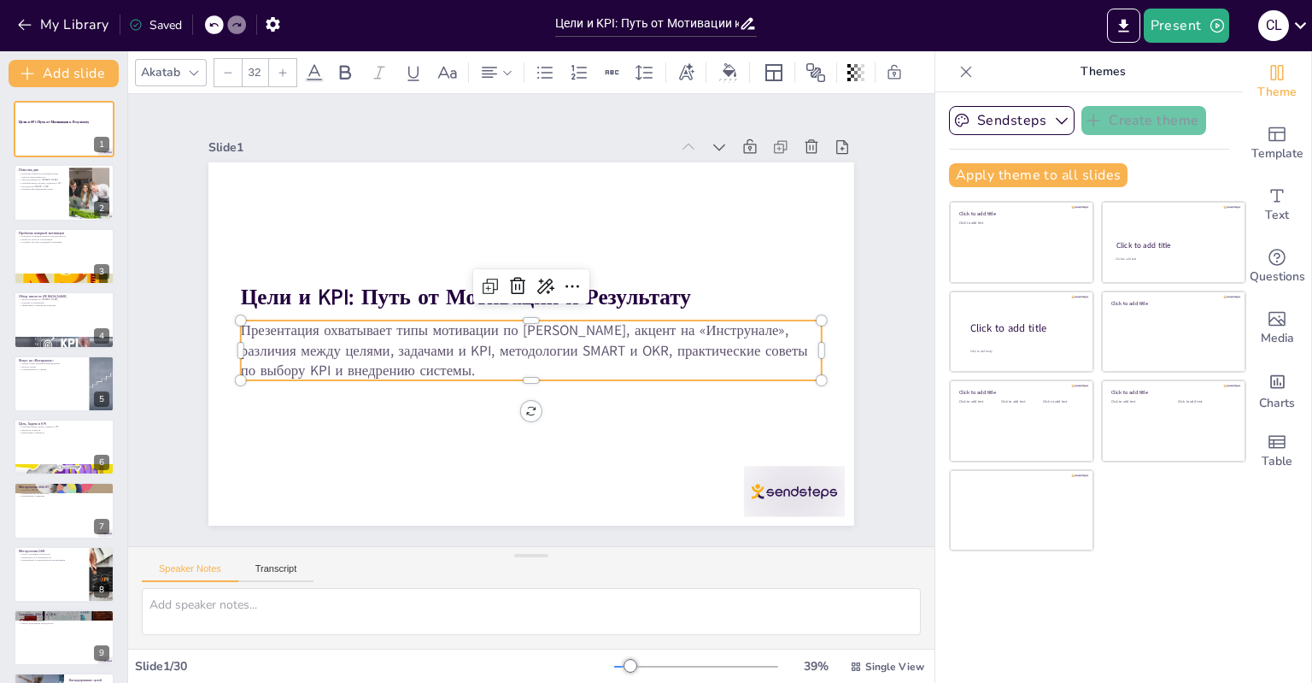
checkbox input "true"
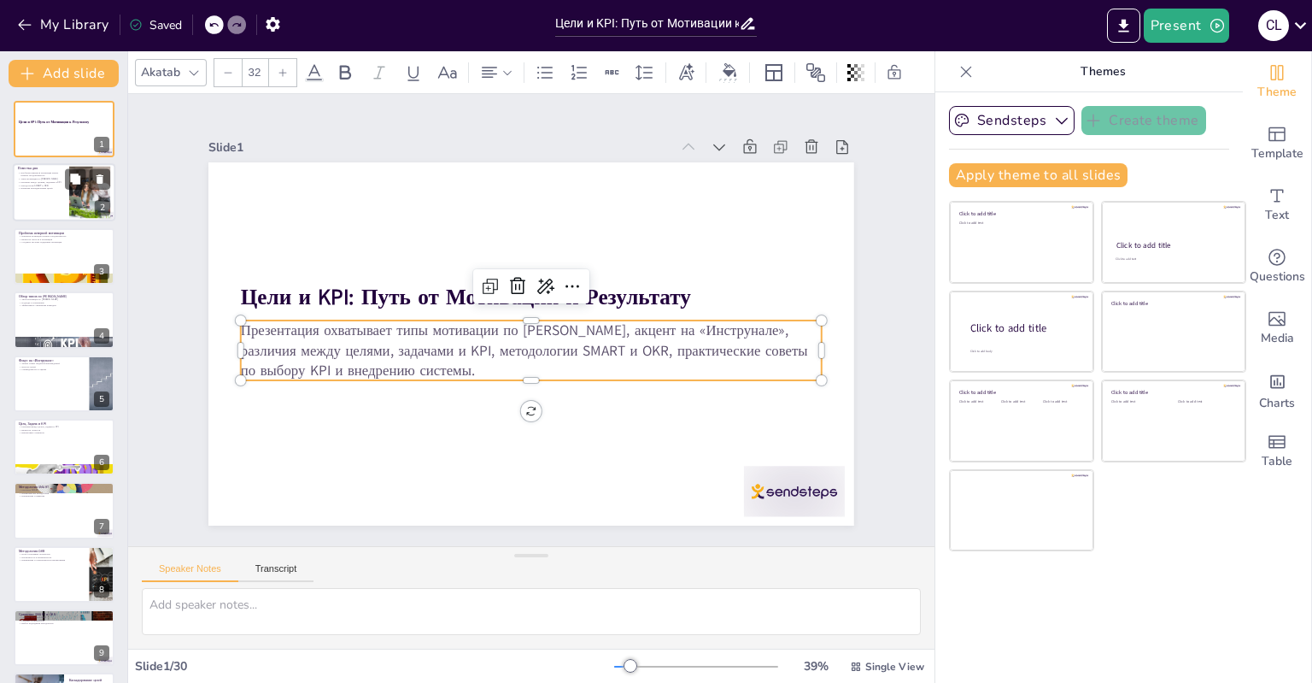
checkbox input "true"
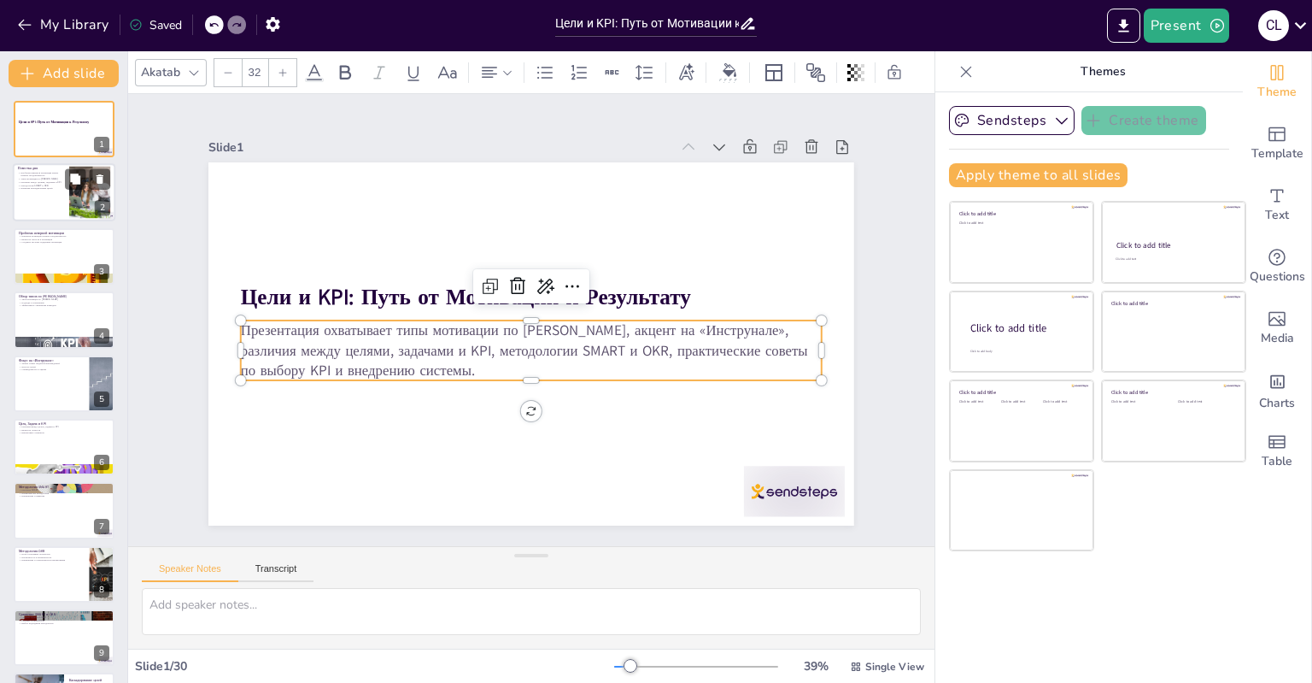
checkbox input "true"
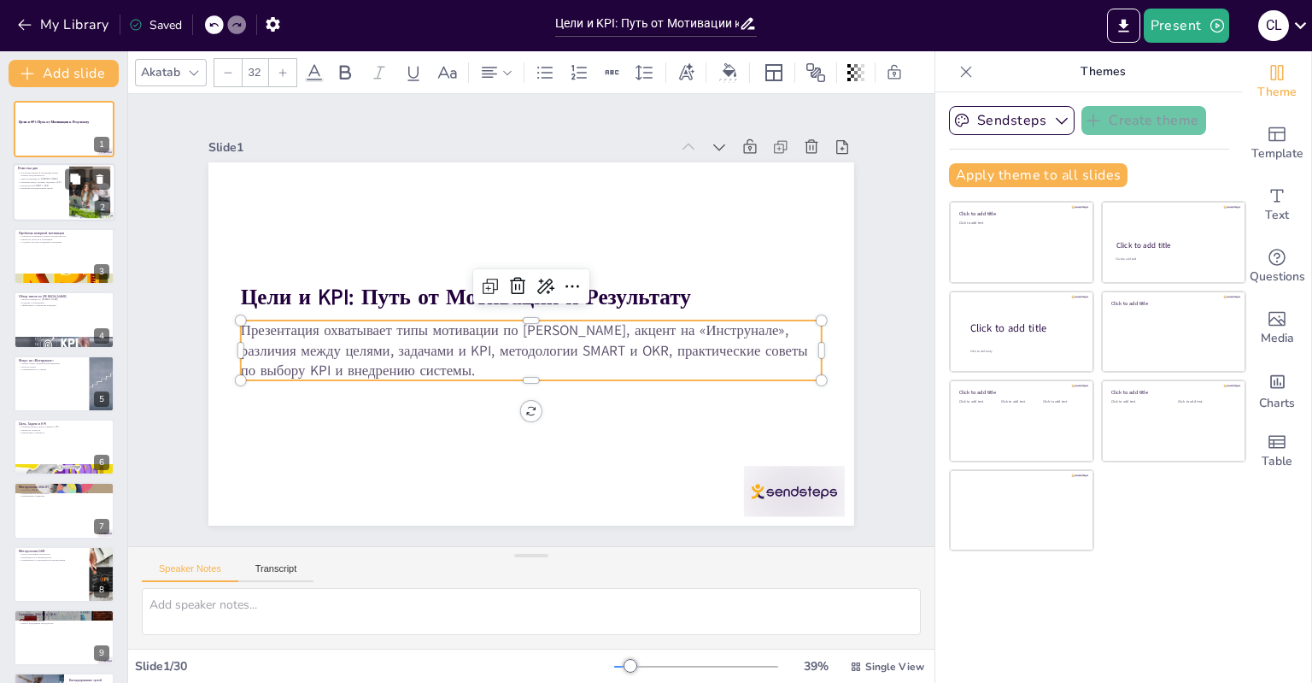
checkbox input "true"
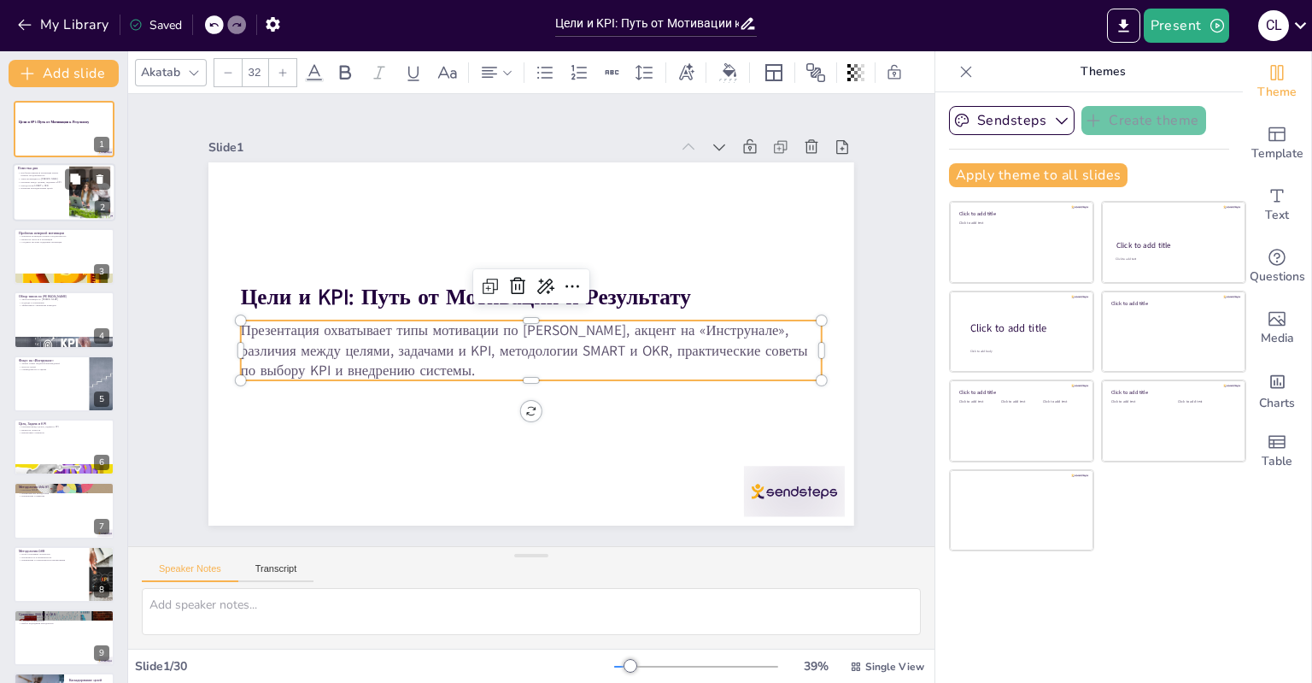
checkbox input "true"
click at [67, 186] on button at bounding box center [75, 179] width 21 height 21
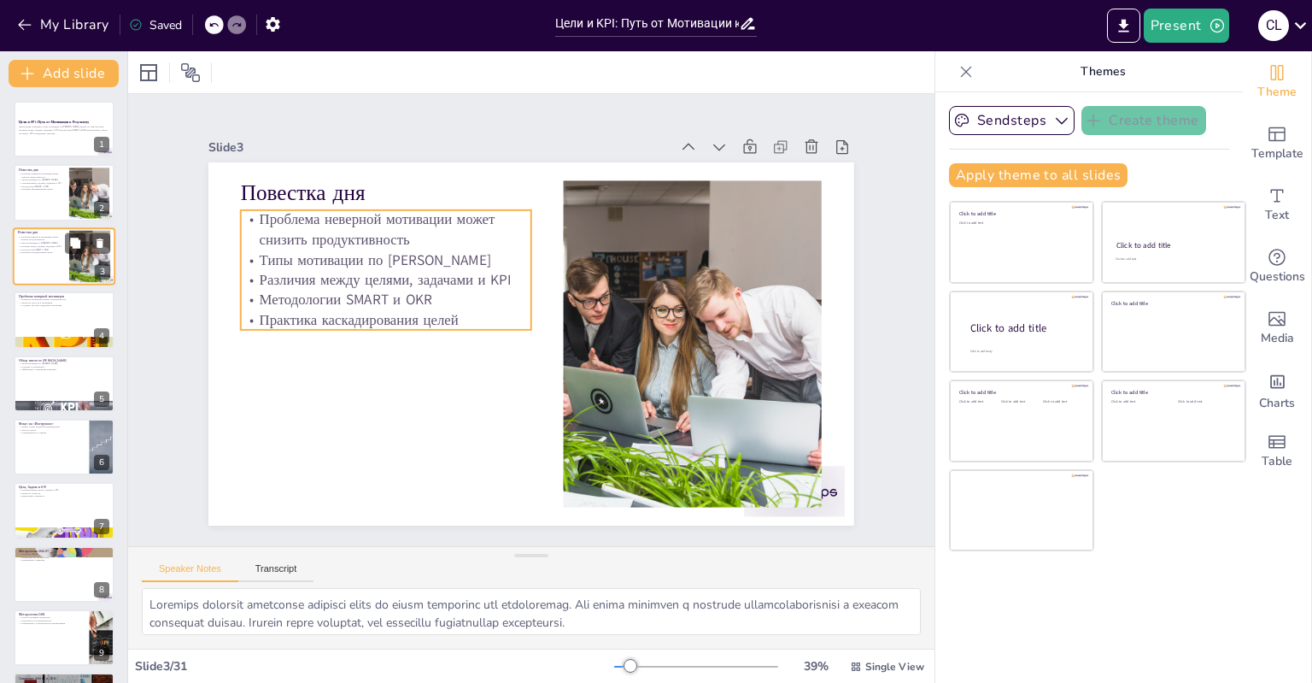
click at [35, 252] on p "Практика каскадирования целей" at bounding box center [41, 252] width 46 height 3
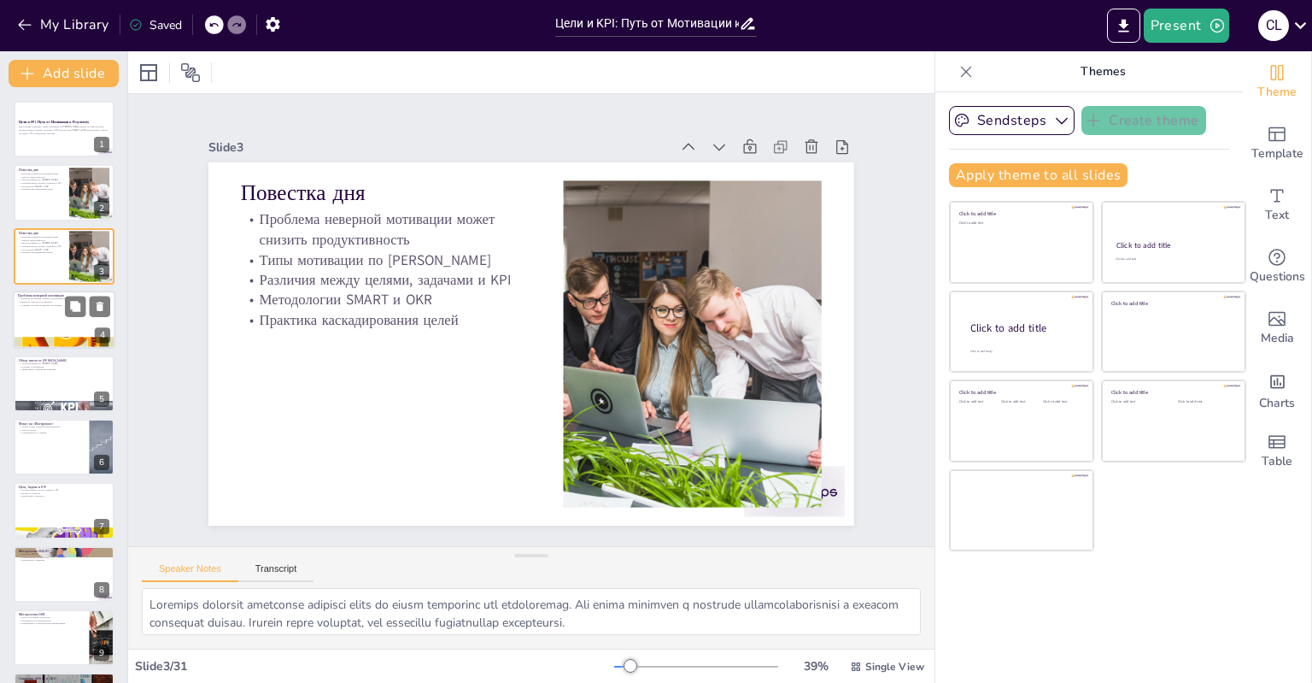
click at [37, 299] on p "Неверная мотивация снижает продуктивность" at bounding box center [64, 298] width 92 height 3
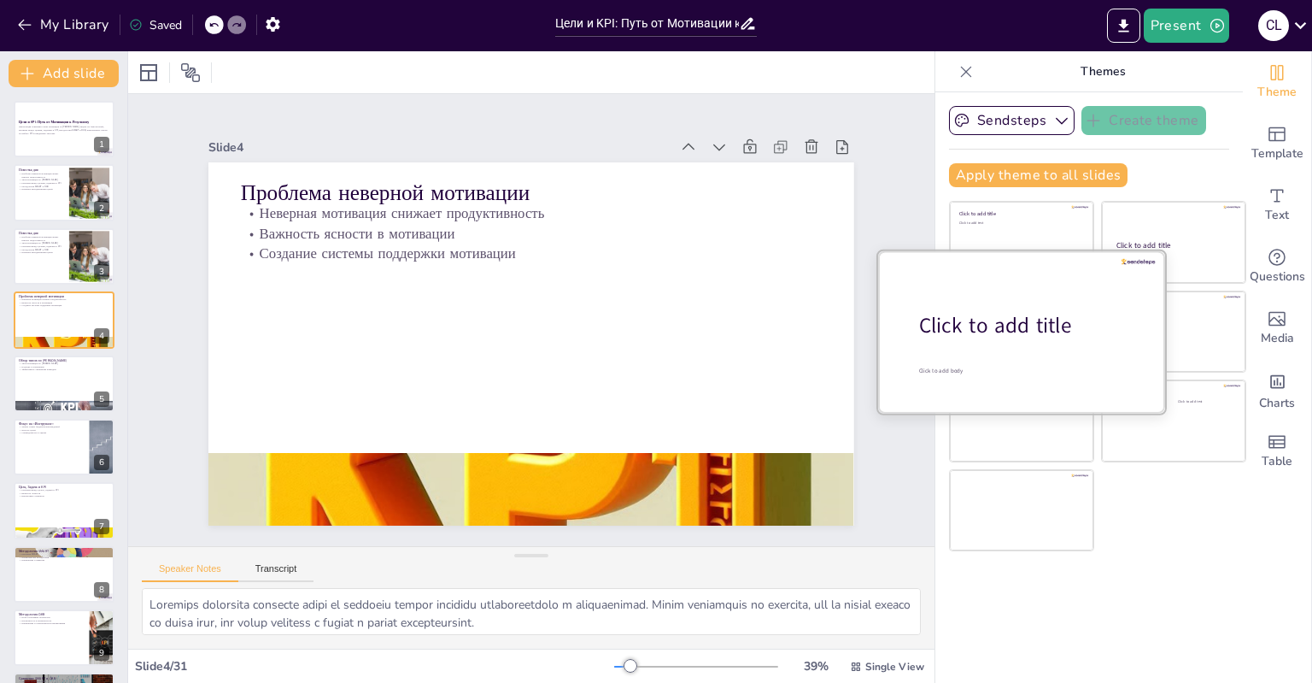
click at [985, 344] on div at bounding box center [1021, 330] width 287 height 161
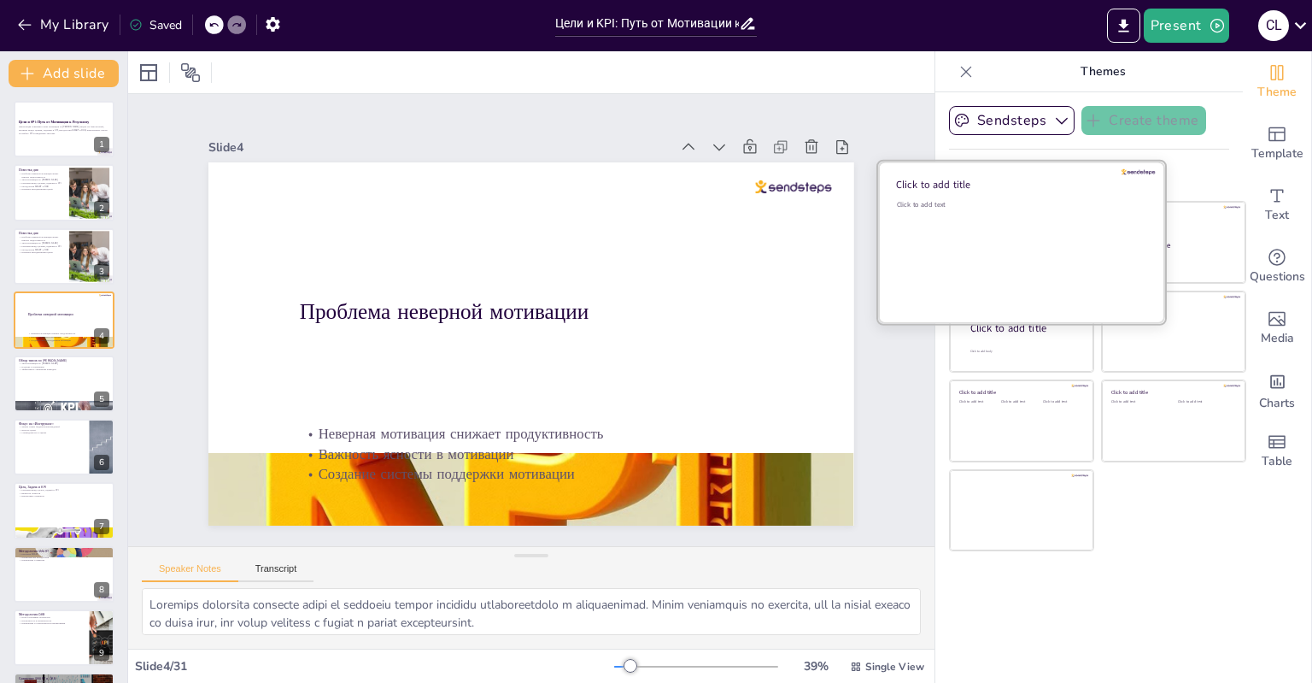
click at [1018, 221] on div "Click to add text" at bounding box center [1019, 253] width 244 height 106
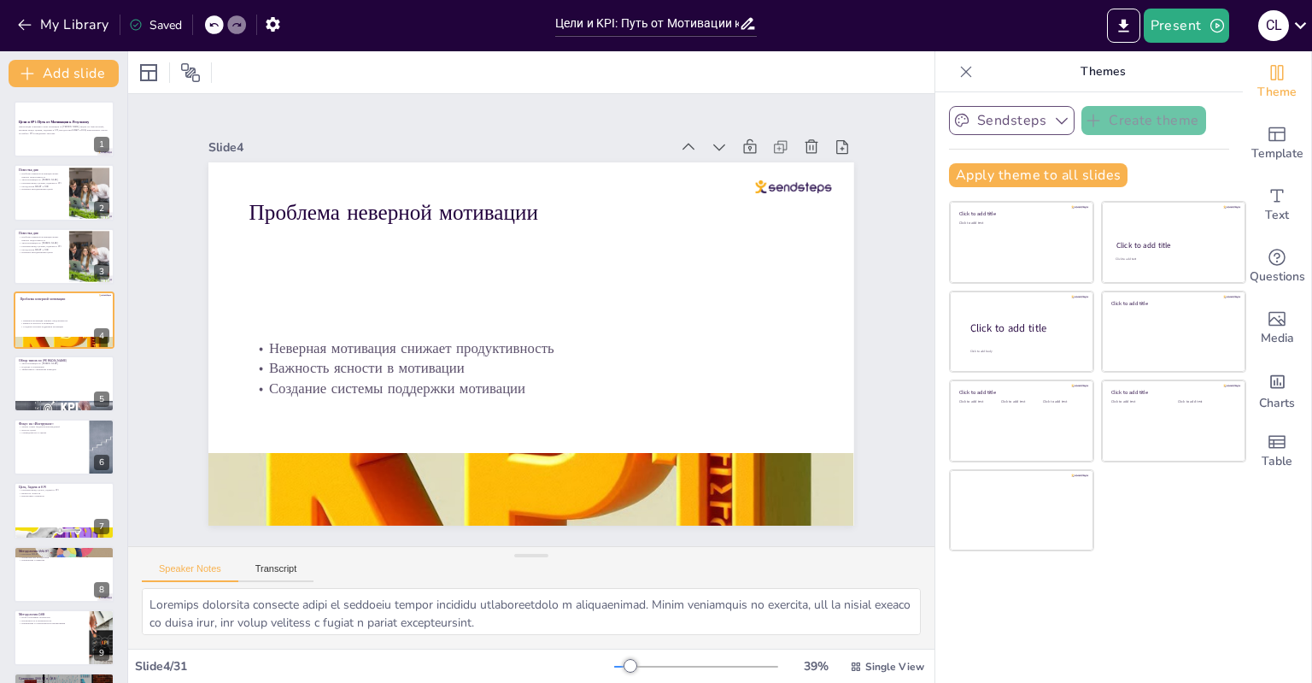
click at [1035, 108] on button "Sendsteps" at bounding box center [1012, 120] width 126 height 29
click at [1050, 179] on icon at bounding box center [1057, 179] width 14 height 14
click at [1037, 116] on button "Sendsteps" at bounding box center [1012, 120] width 126 height 29
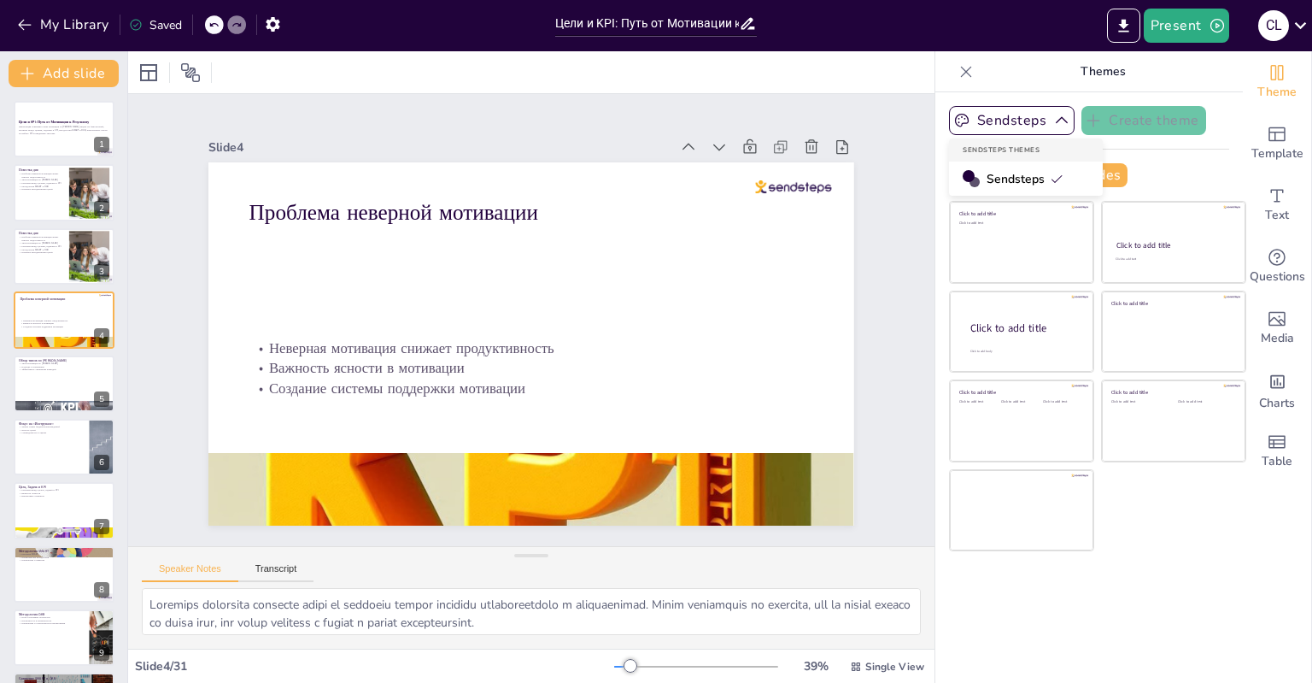
click at [1152, 161] on div "Sendsteps Create theme Sendsteps Themes Sendsteps Apply theme to all slides Cli…" at bounding box center [1089, 153] width 280 height 95
click at [25, 368] on p "Эффективное управление командой" at bounding box center [64, 368] width 92 height 3
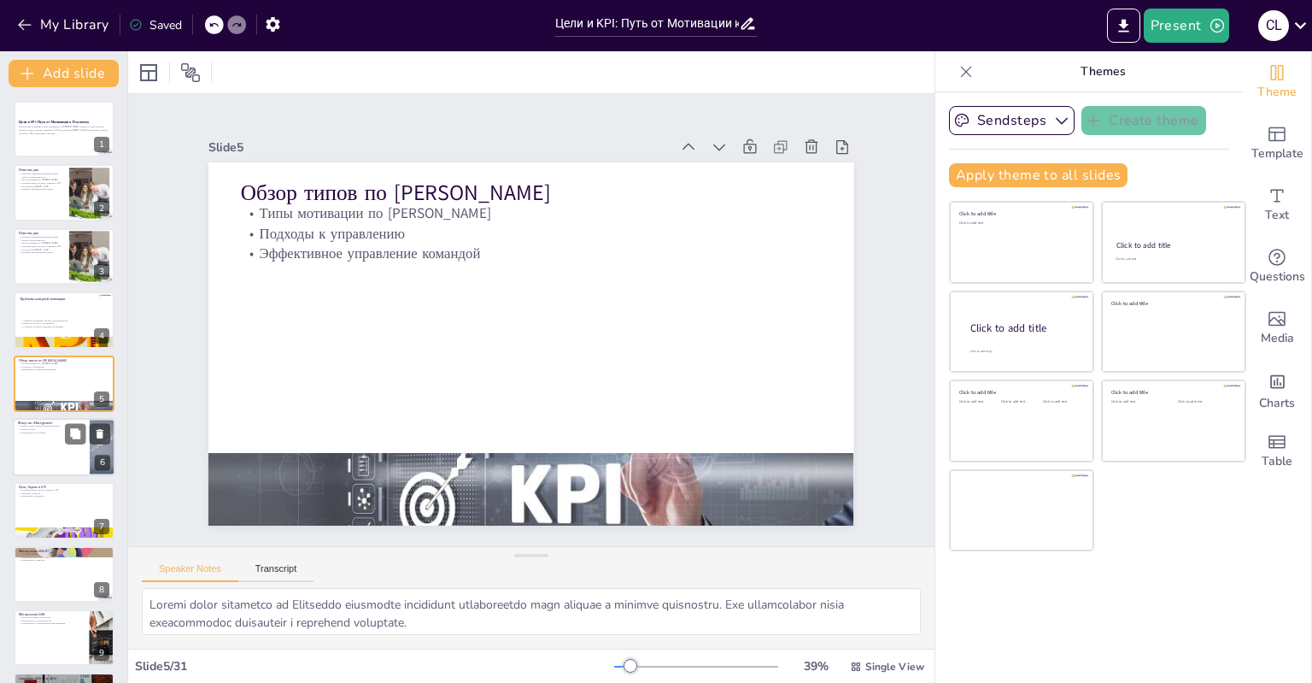
click at [54, 447] on div at bounding box center [64, 447] width 103 height 58
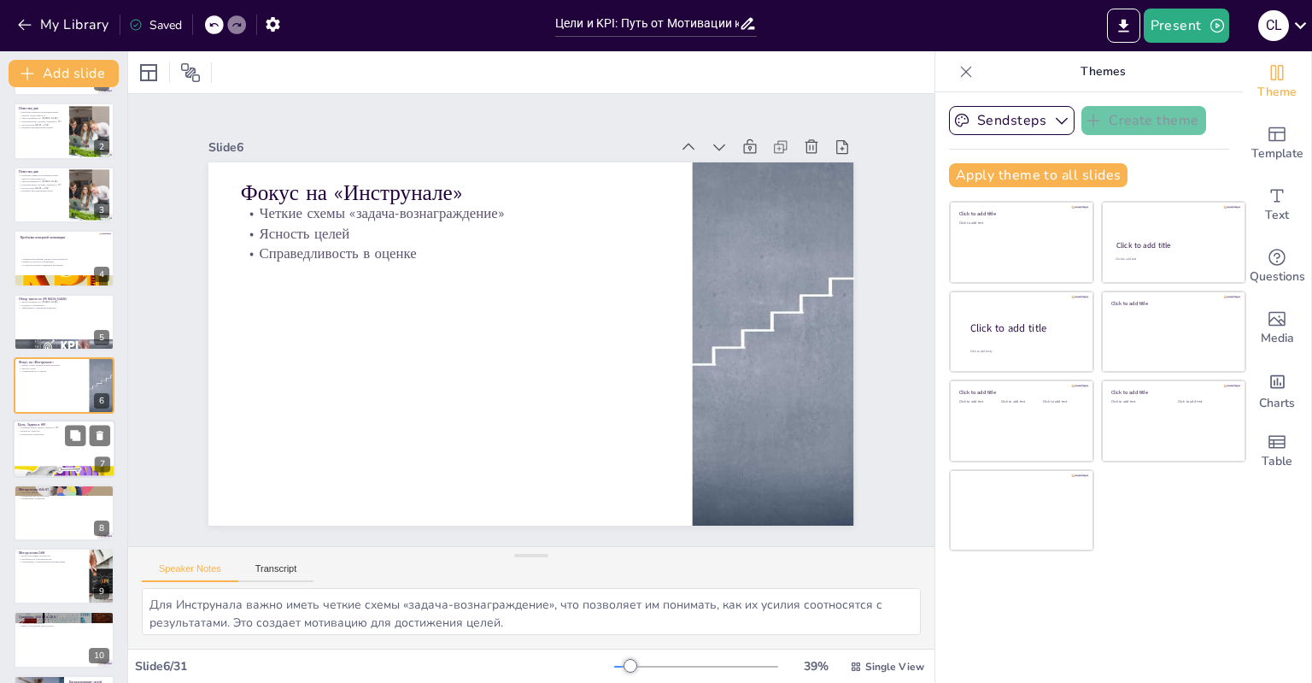
click at [45, 443] on div at bounding box center [64, 449] width 103 height 58
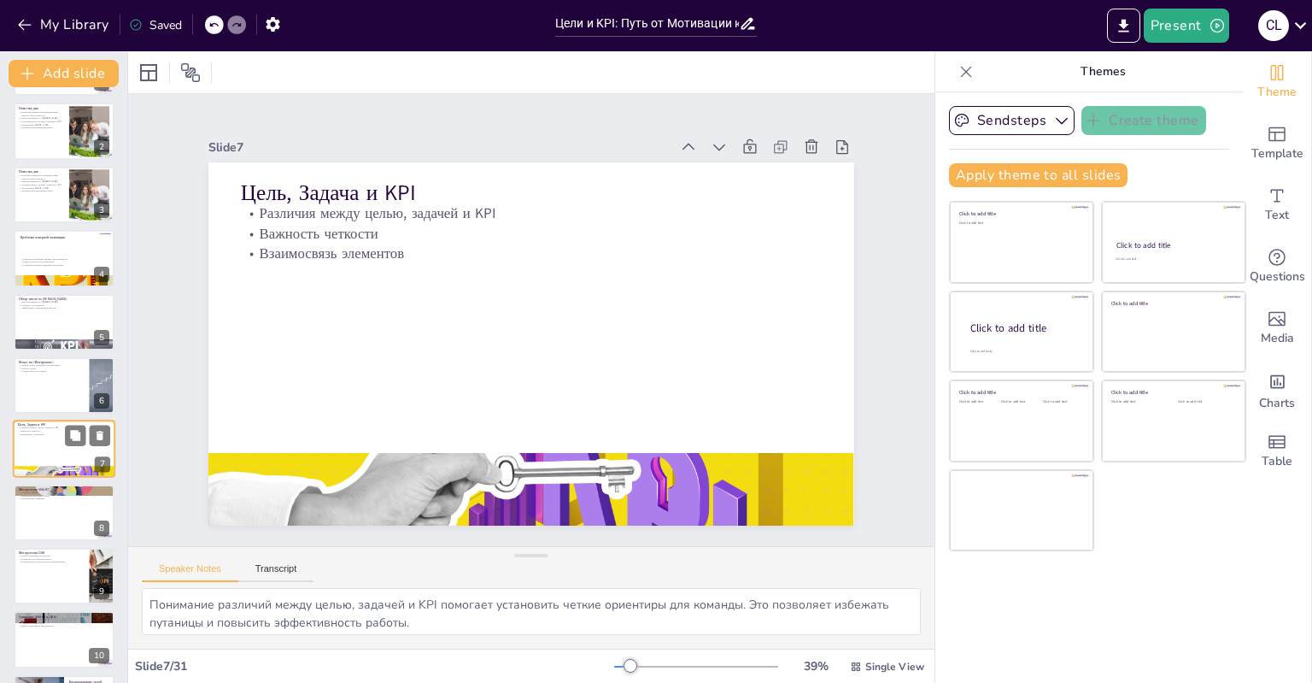
scroll to position [126, 0]
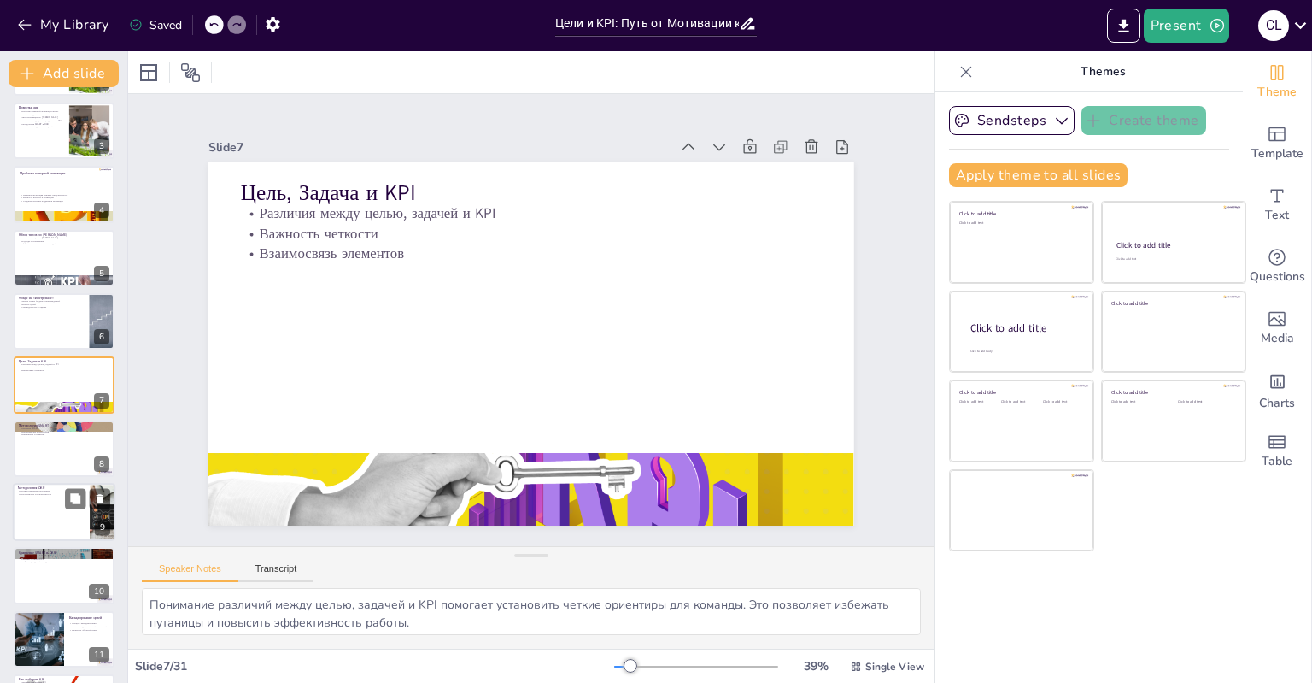
click at [44, 499] on div at bounding box center [64, 512] width 103 height 58
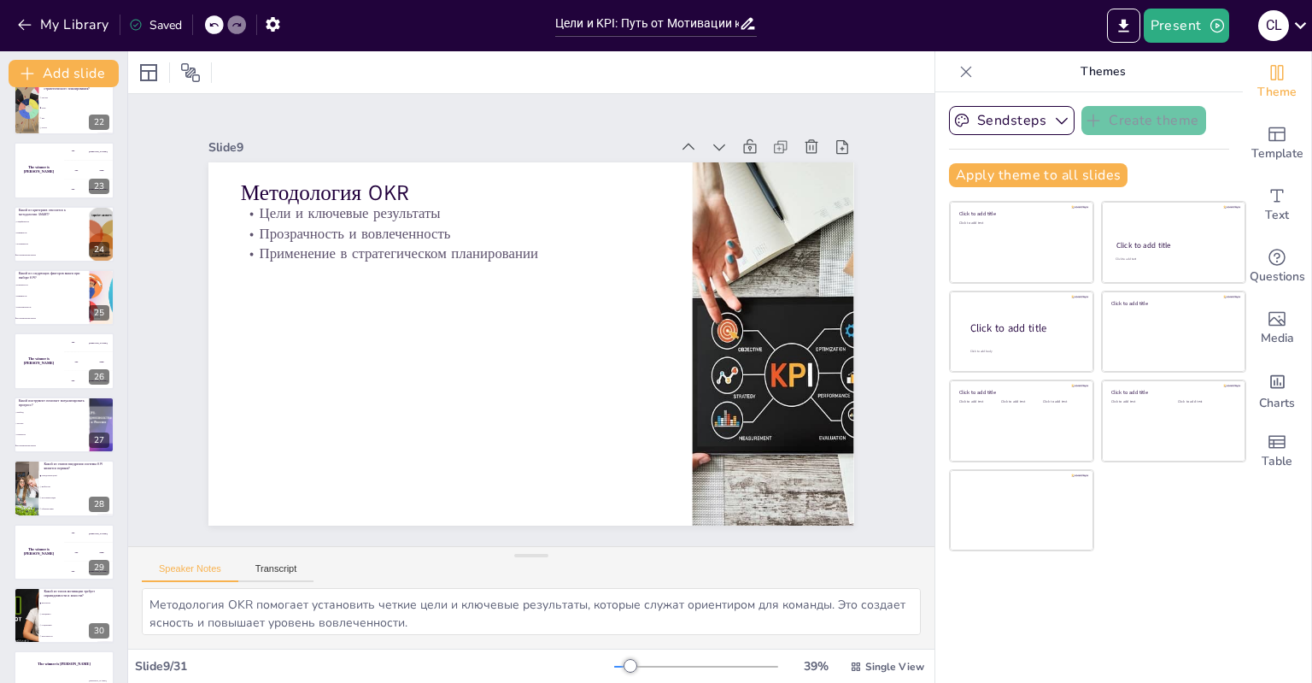
scroll to position [1394, 0]
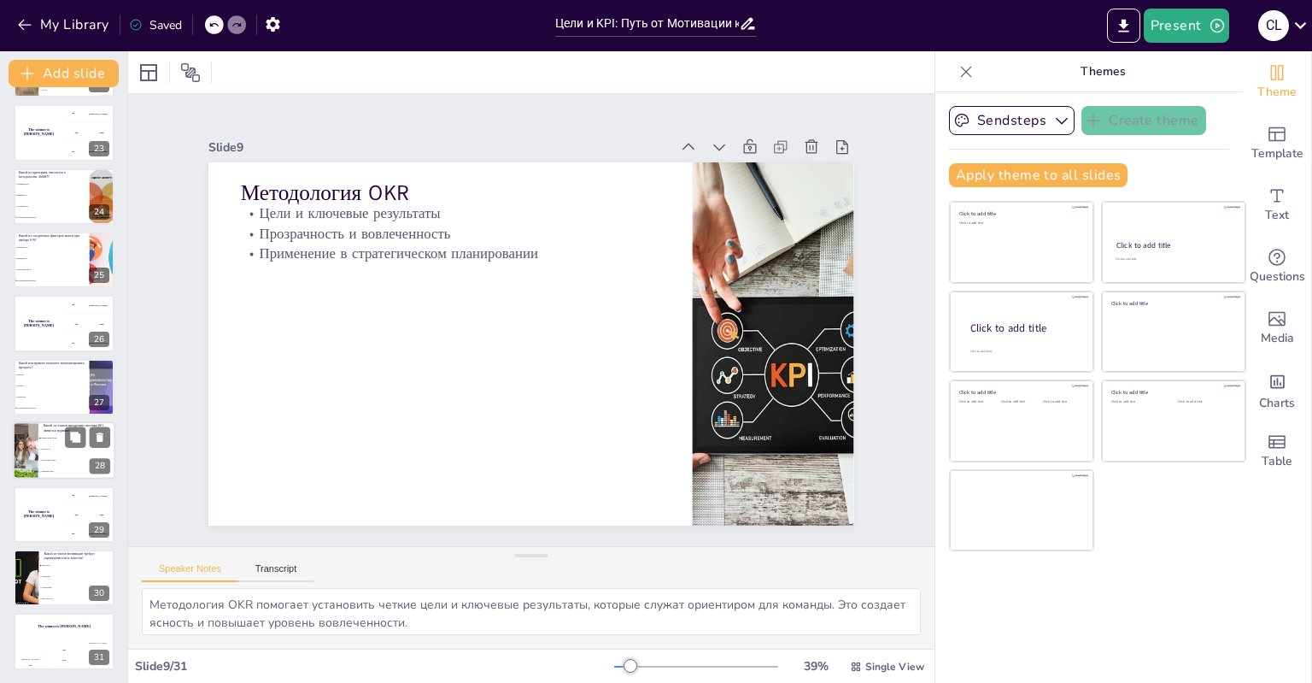
click at [55, 464] on li "Постановка задач" at bounding box center [76, 460] width 77 height 11
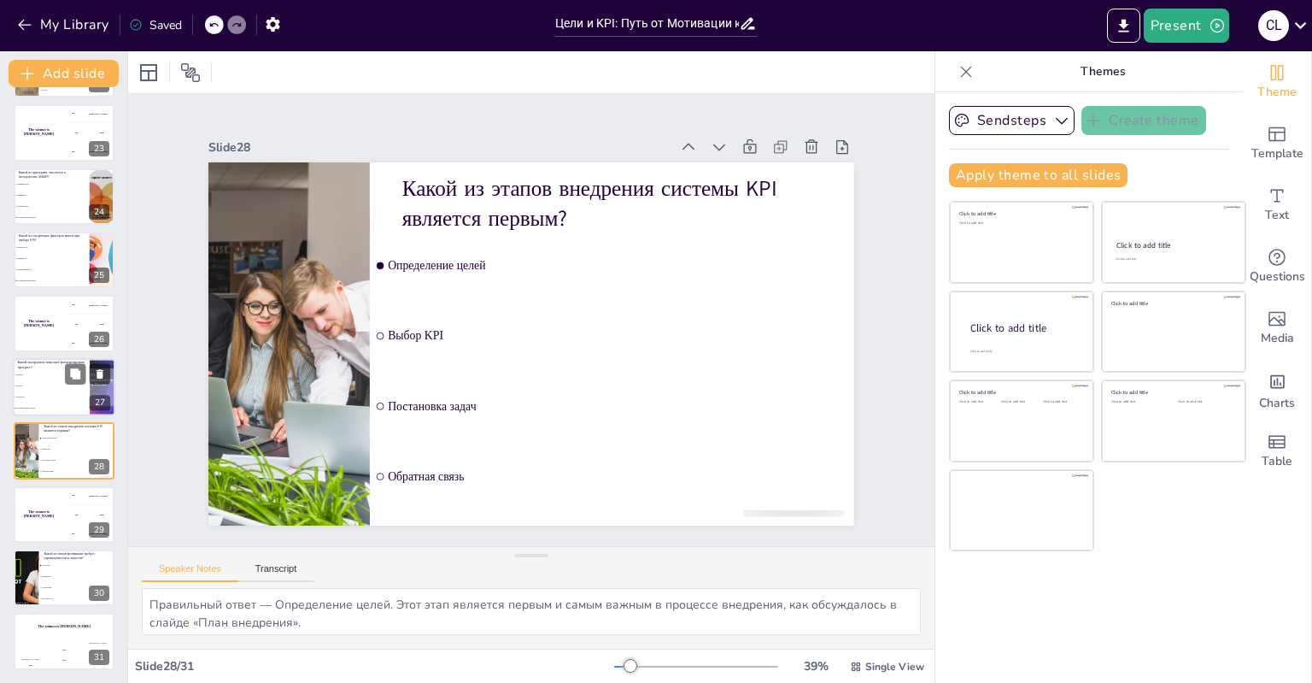
click at [55, 402] on li "Все вышеперечисленное" at bounding box center [51, 407] width 77 height 11
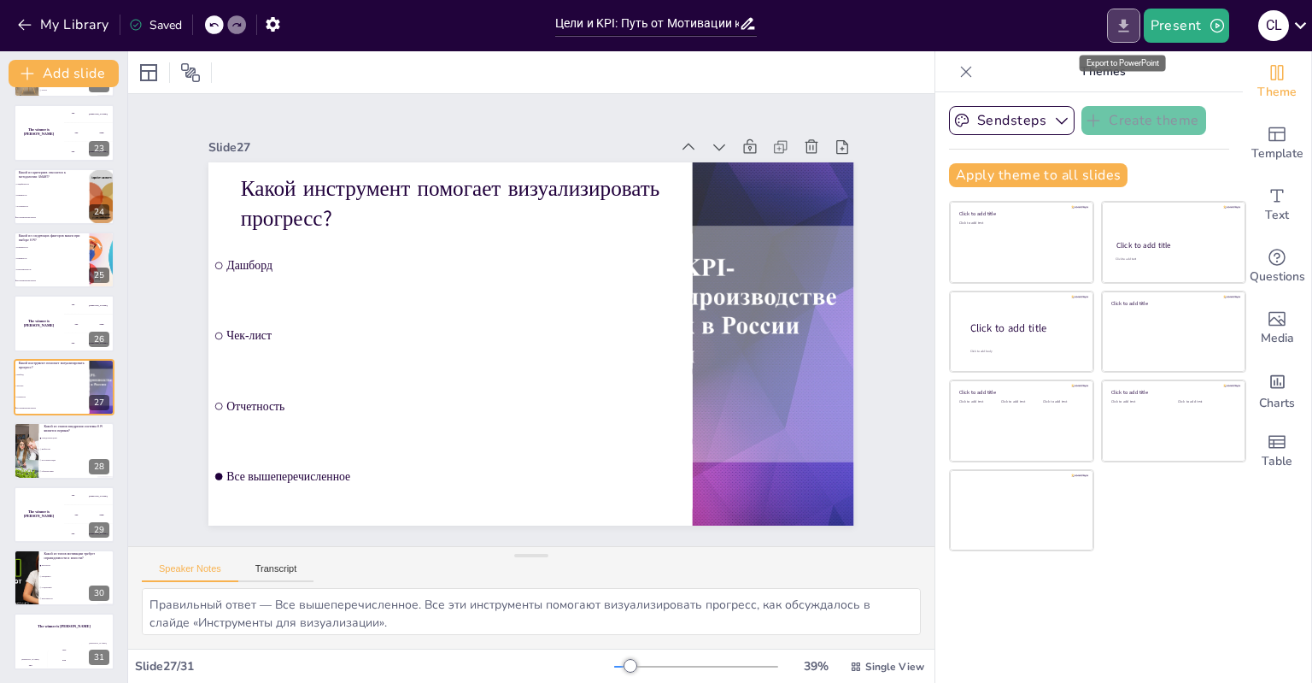
click at [1119, 24] on icon "Export to PowerPoint" at bounding box center [1124, 26] width 18 height 18
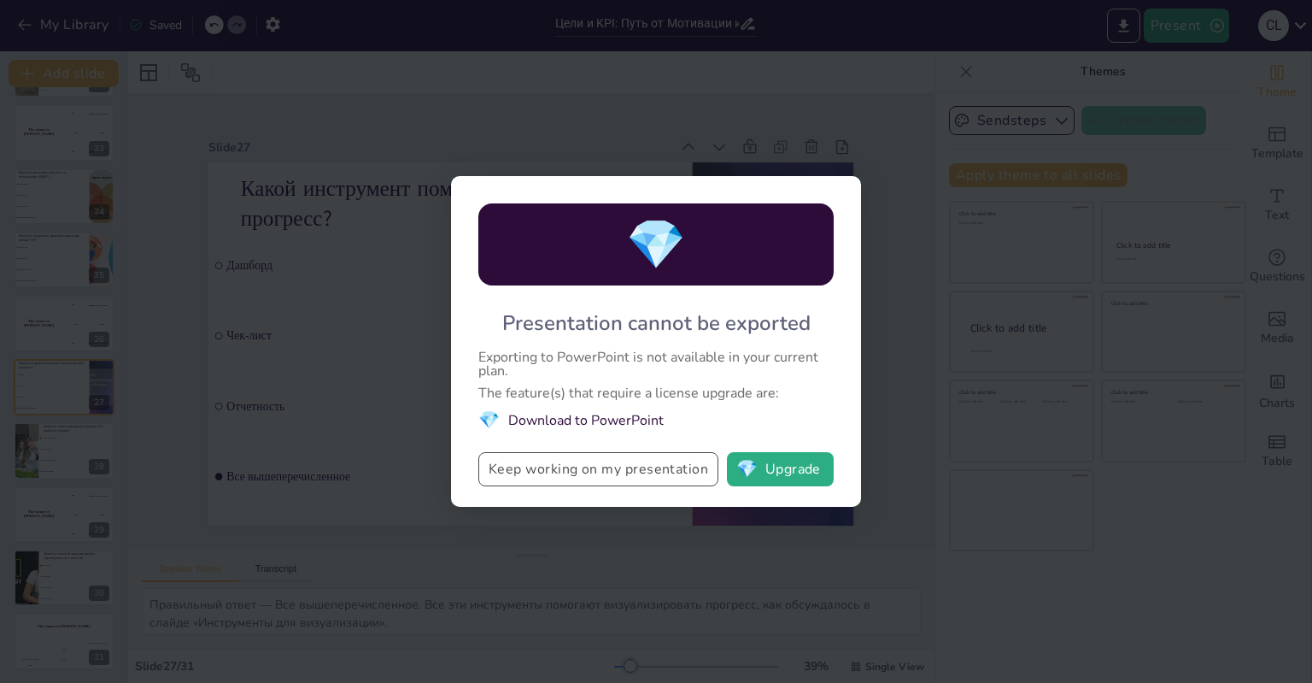
click at [661, 471] on button "Keep working on my presentation" at bounding box center [598, 469] width 240 height 34
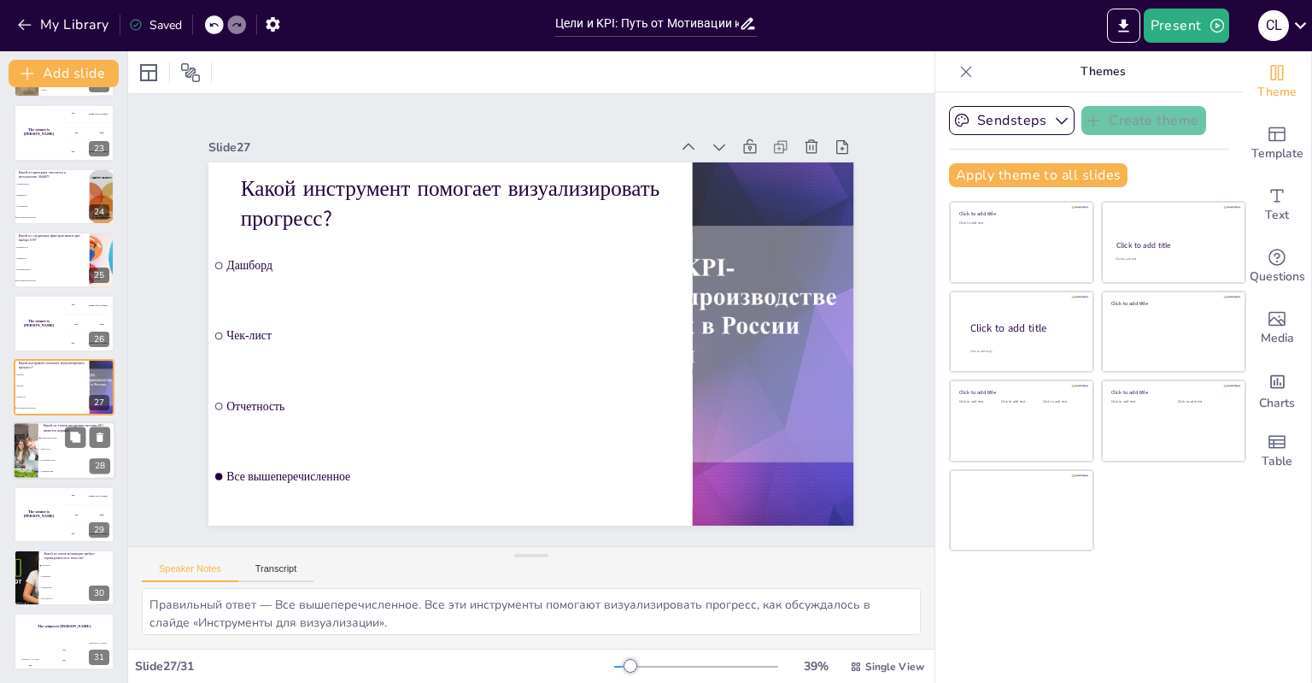
click at [44, 450] on li "Выбор KPI" at bounding box center [76, 449] width 77 height 11
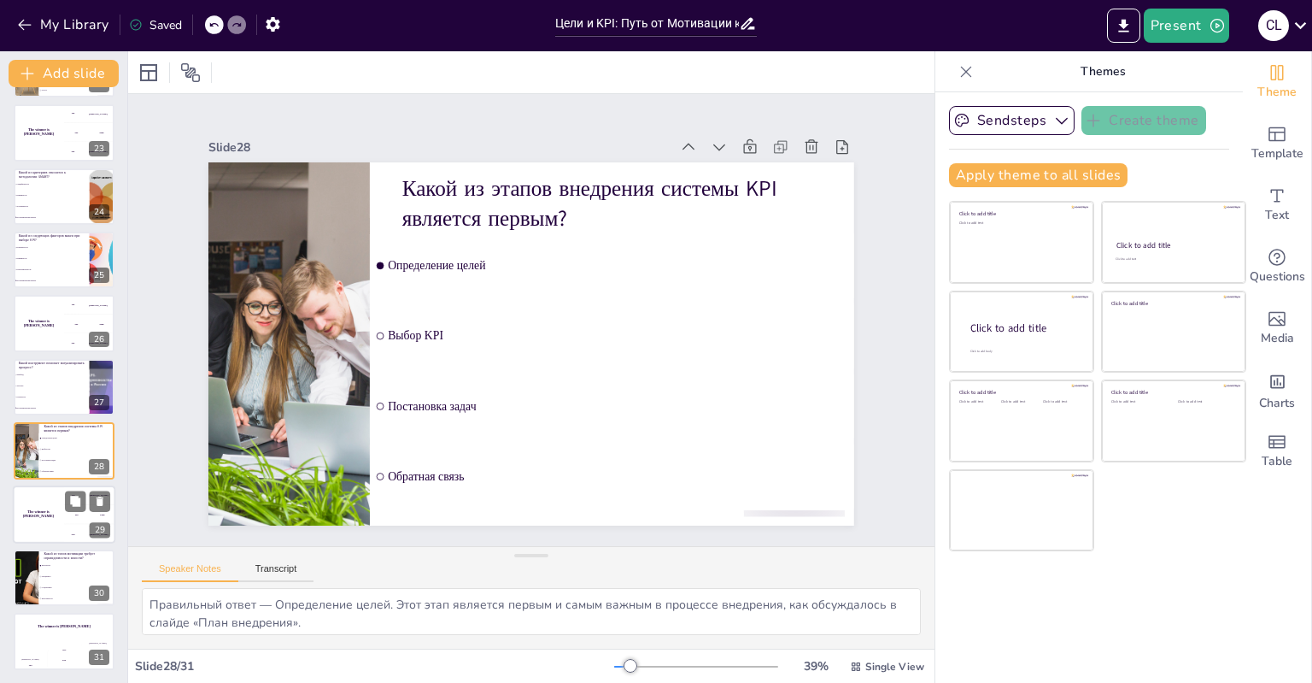
click at [44, 513] on h4 "The winner is [PERSON_NAME]" at bounding box center [38, 513] width 51 height 9
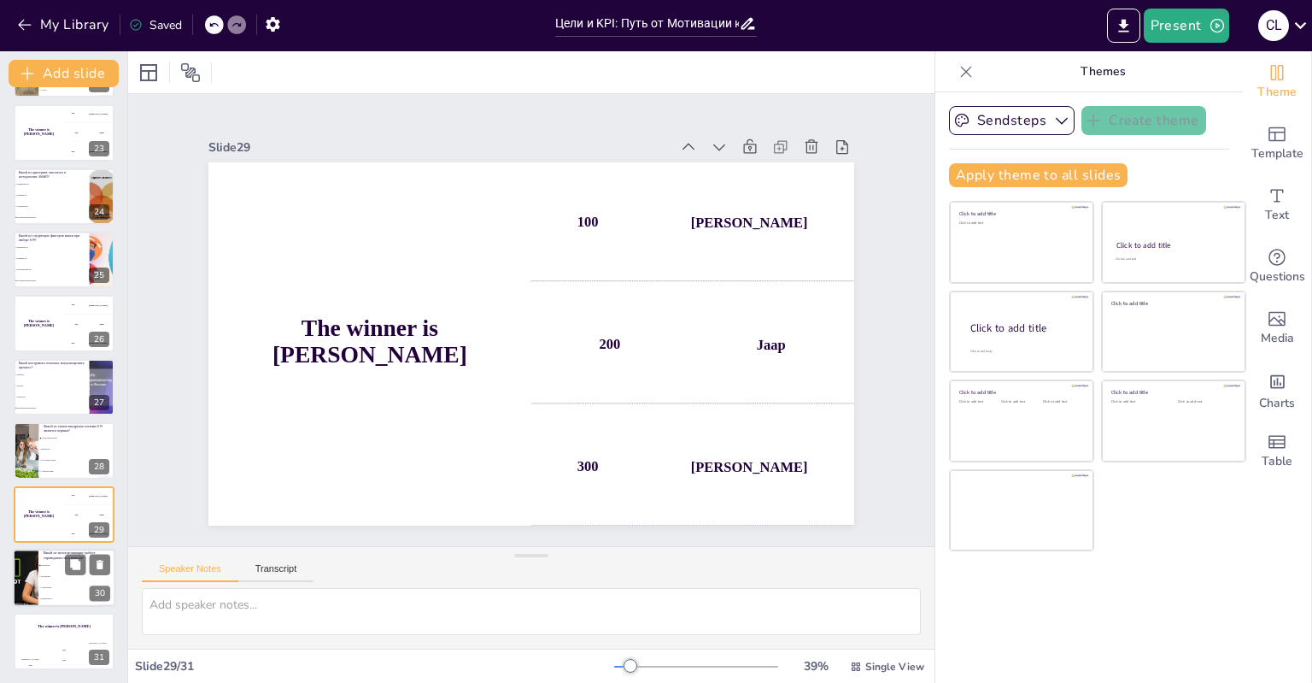
click at [41, 557] on div at bounding box center [64, 577] width 103 height 58
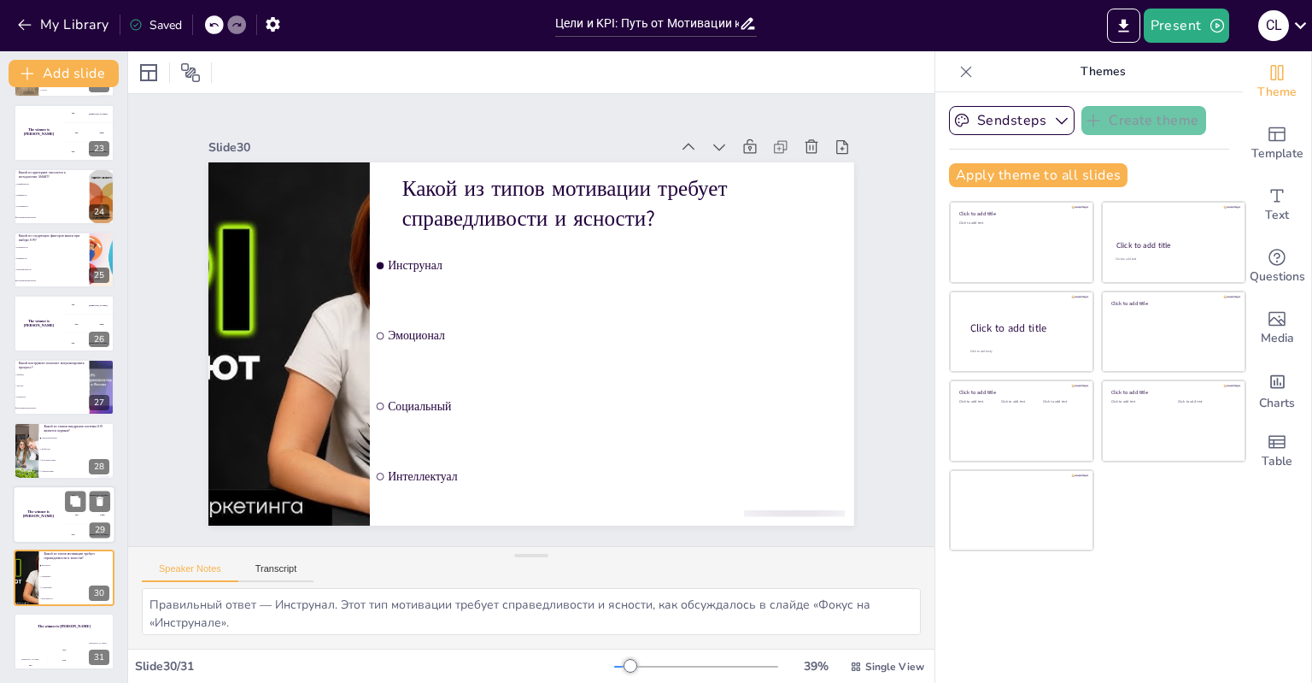
click at [62, 500] on div "The winner is [PERSON_NAME]" at bounding box center [38, 514] width 51 height 58
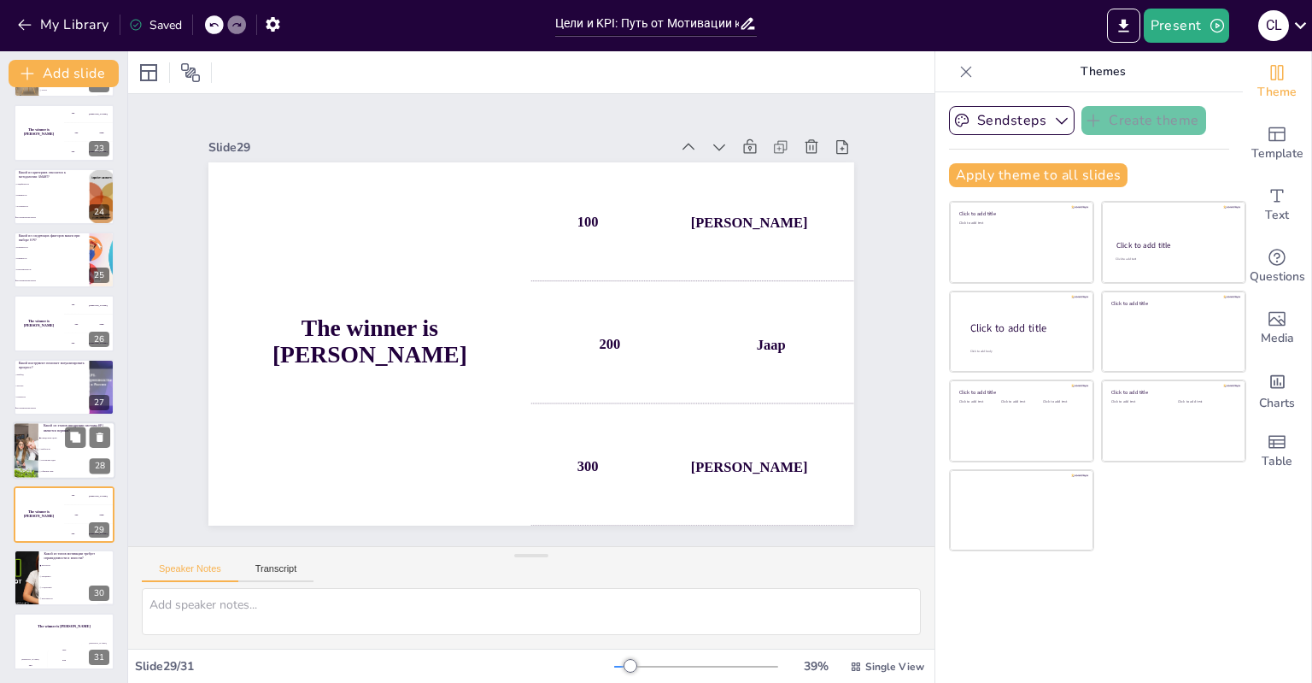
click at [58, 448] on span "Выбор KPI" at bounding box center [77, 449] width 73 height 3
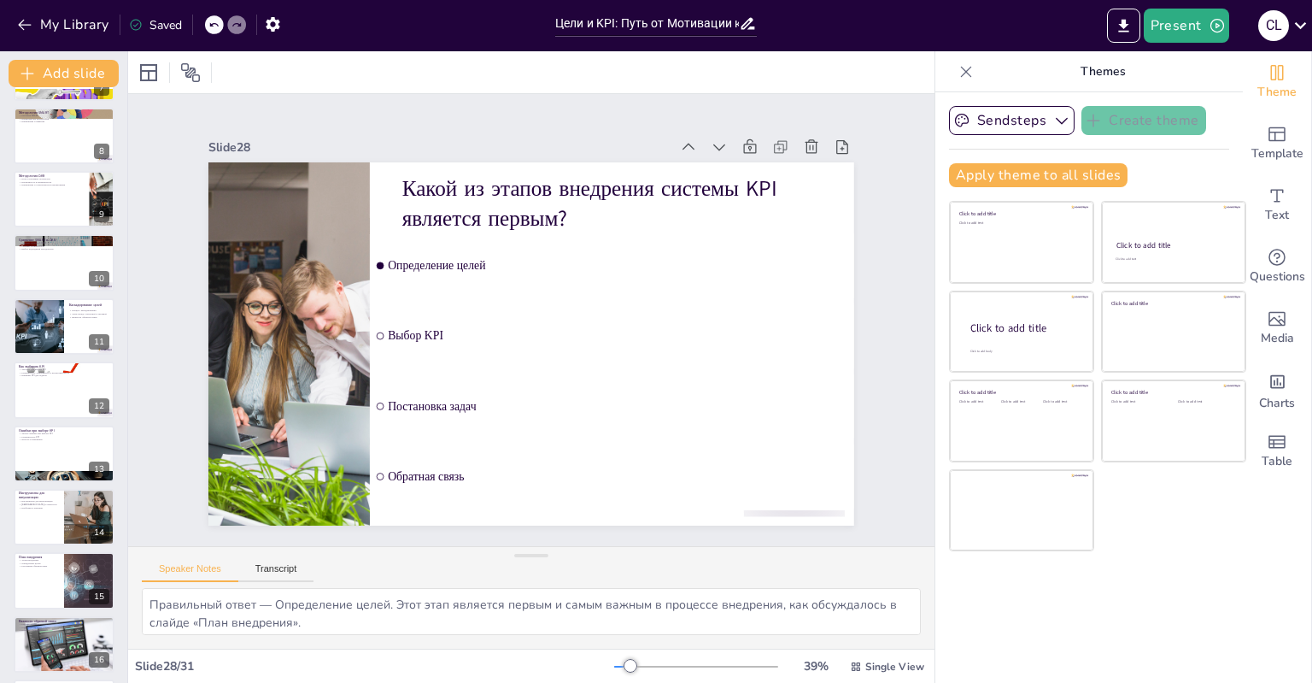
scroll to position [0, 0]
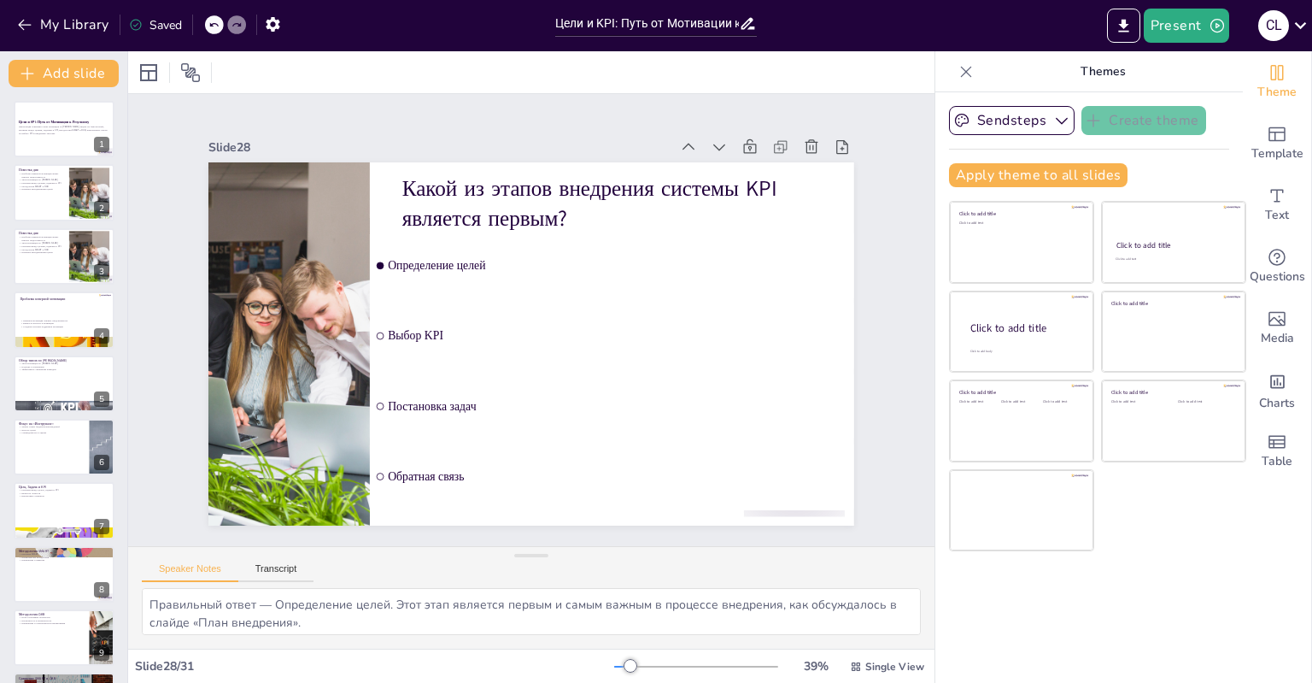
click at [681, 661] on div at bounding box center [696, 666] width 164 height 14
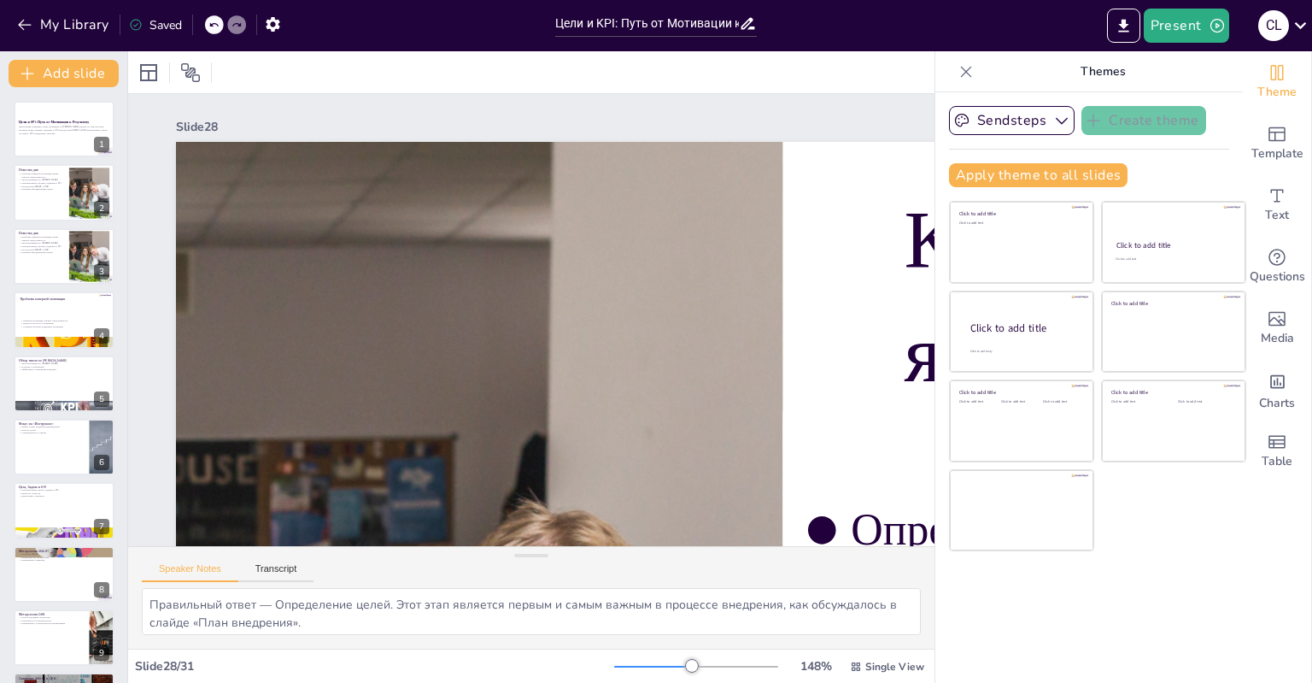
click at [595, 659] on div "Slide 28 / 31" at bounding box center [374, 666] width 479 height 16
click at [614, 666] on div at bounding box center [696, 666] width 164 height 14
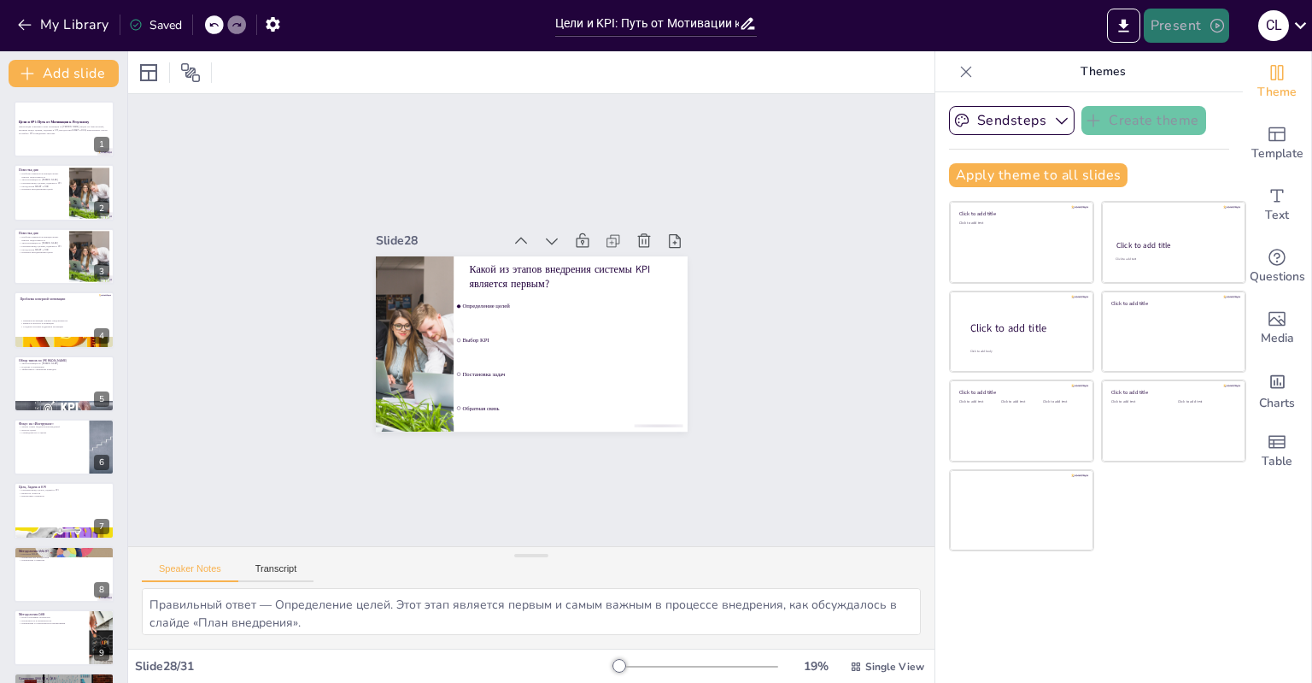
click at [1210, 20] on icon "button" at bounding box center [1217, 25] width 17 height 17
click at [1210, 20] on div at bounding box center [656, 341] width 1312 height 683
click at [1210, 20] on icon "button" at bounding box center [1217, 25] width 17 height 17
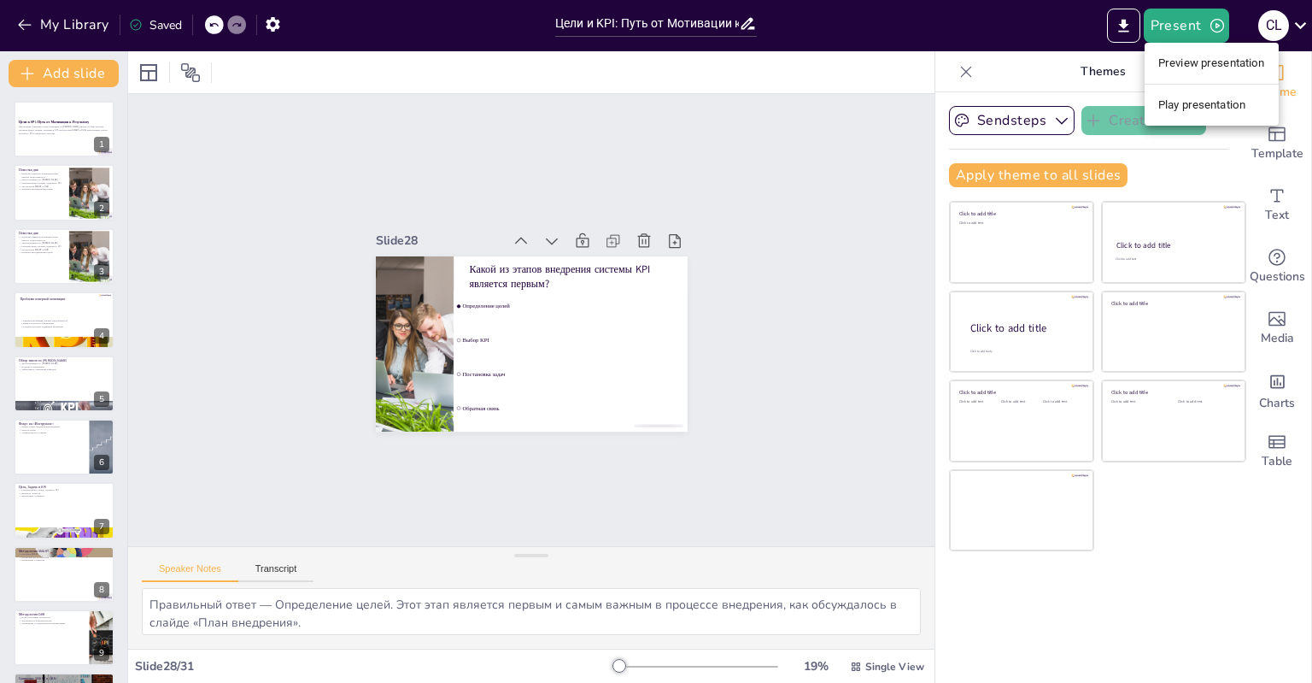
click at [1124, 34] on div at bounding box center [656, 341] width 1312 height 683
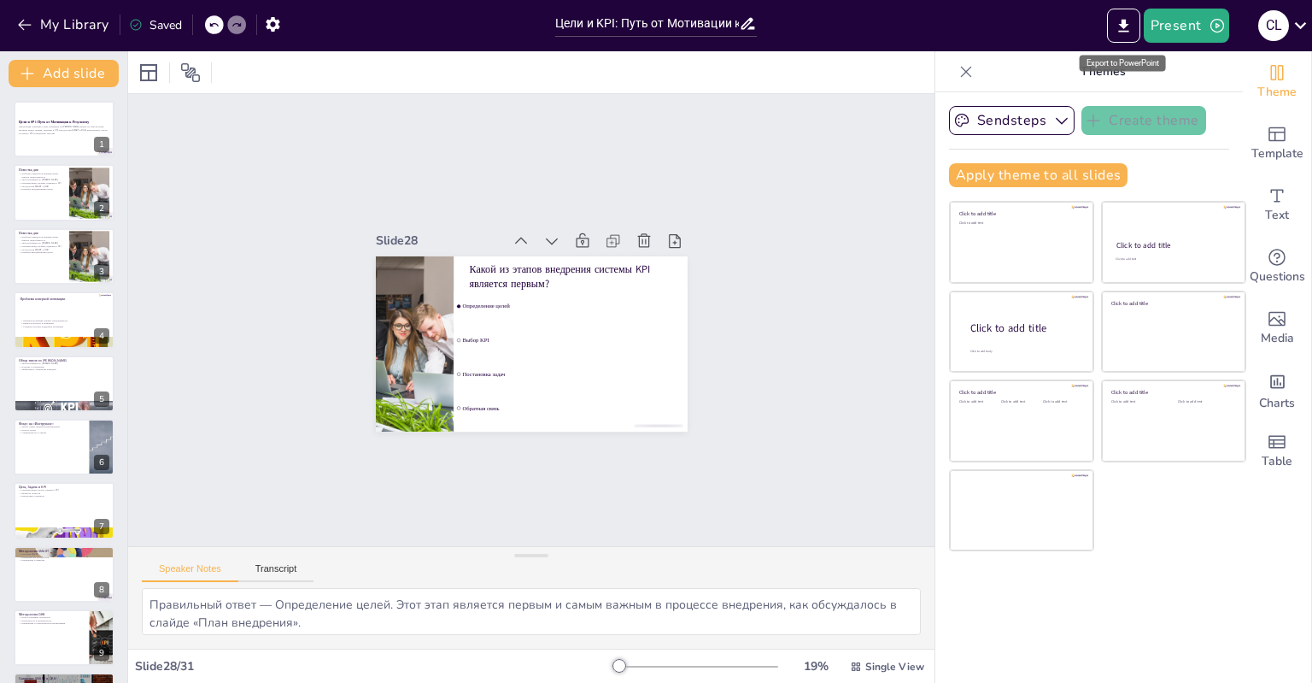
click at [1124, 34] on button "Export to PowerPoint" at bounding box center [1123, 26] width 33 height 34
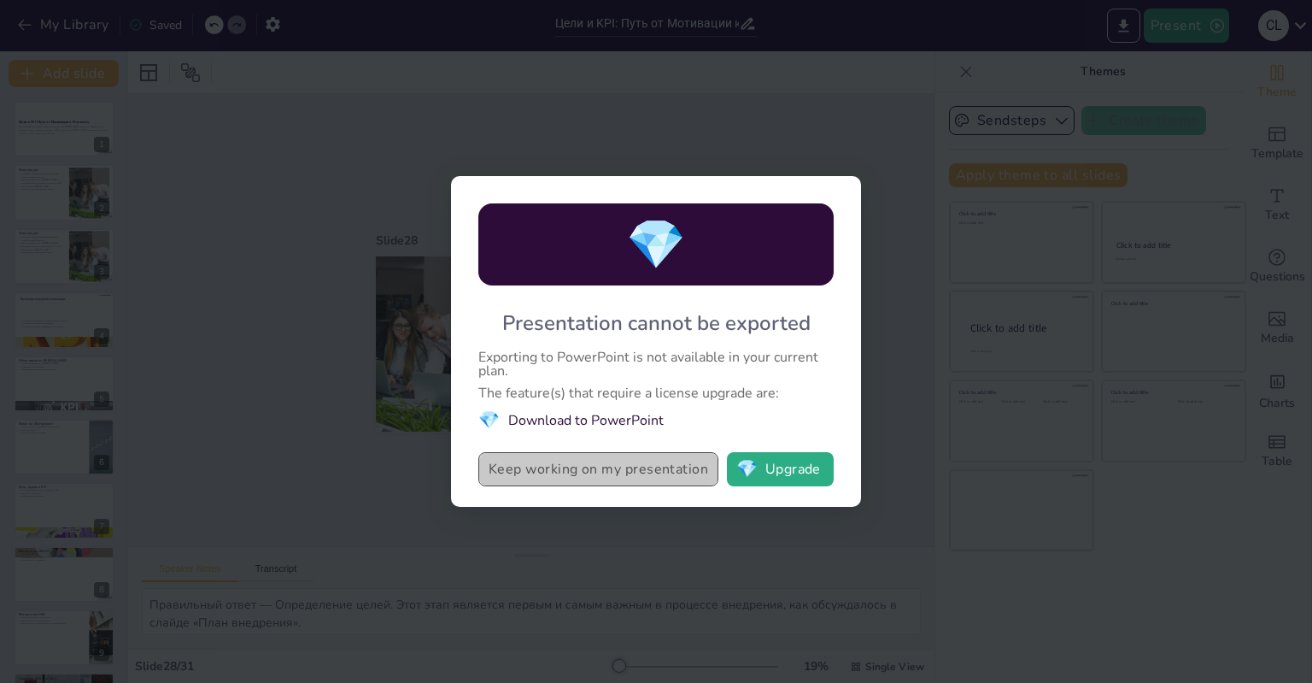
click at [651, 475] on button "Keep working on my presentation" at bounding box center [598, 469] width 240 height 34
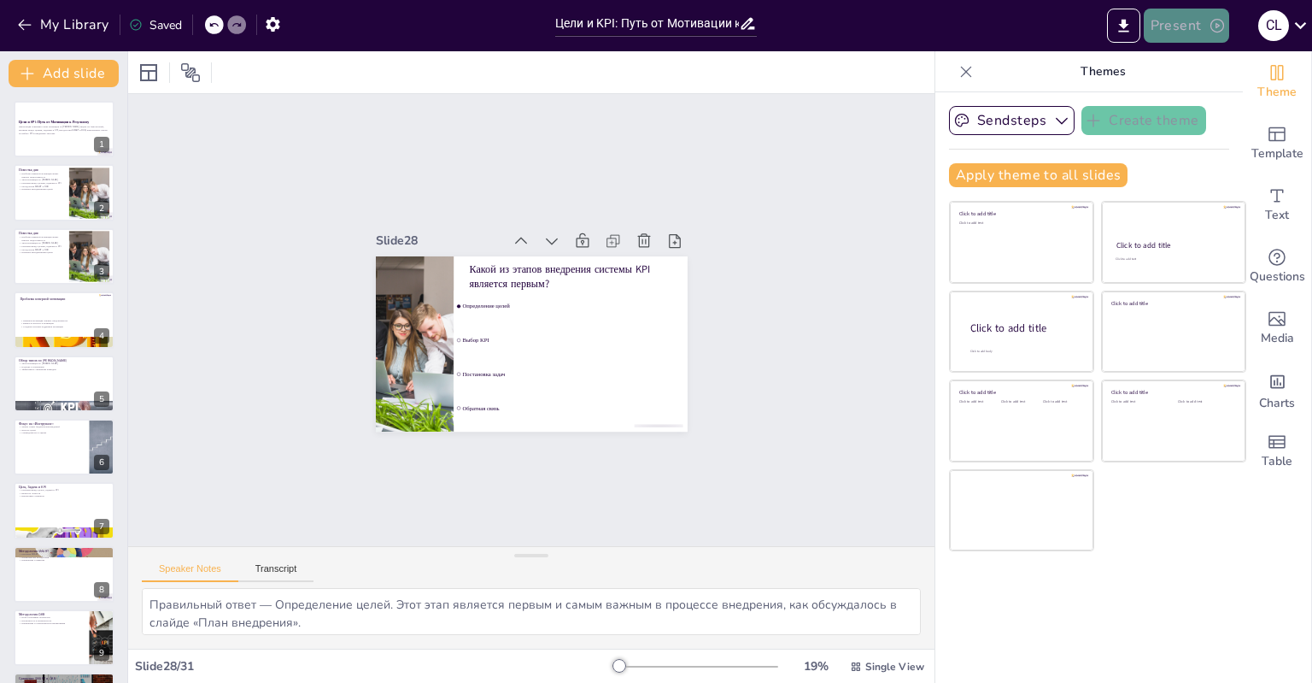
click at [1191, 16] on button "Present" at bounding box center [1186, 26] width 85 height 34
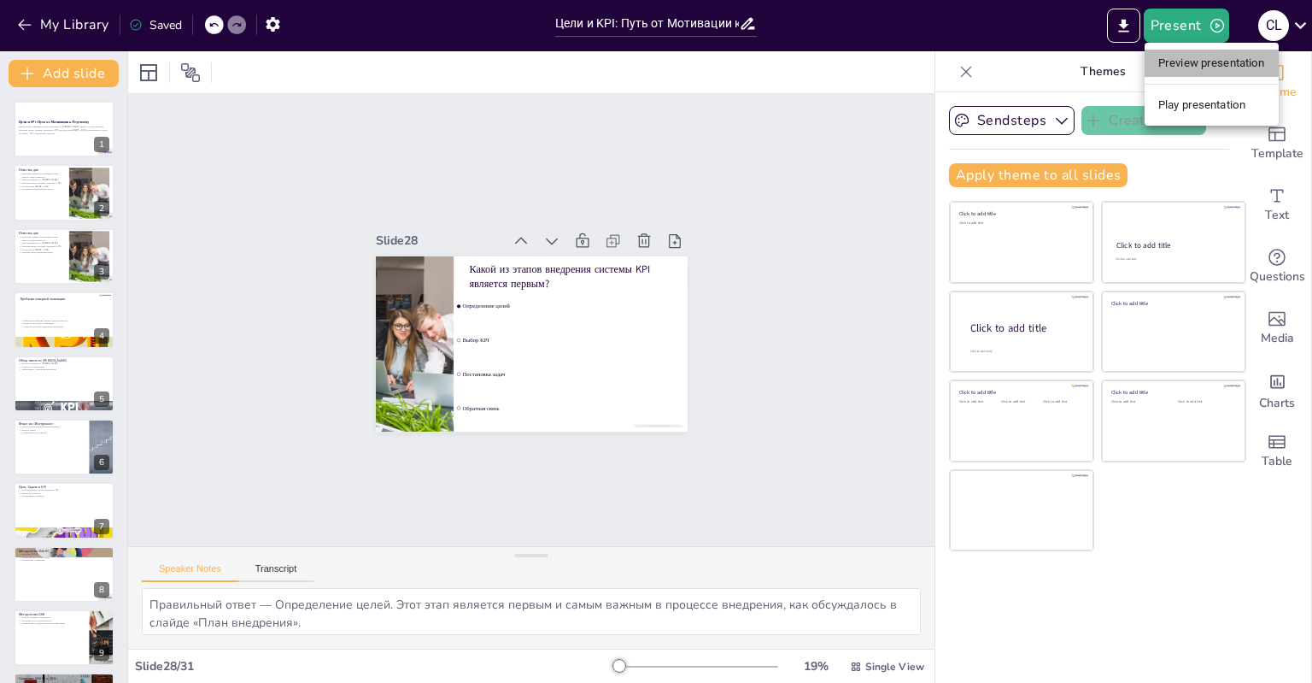
click at [1187, 55] on li "Preview presentation" at bounding box center [1212, 63] width 134 height 27
